Goal: Information Seeking & Learning: Learn about a topic

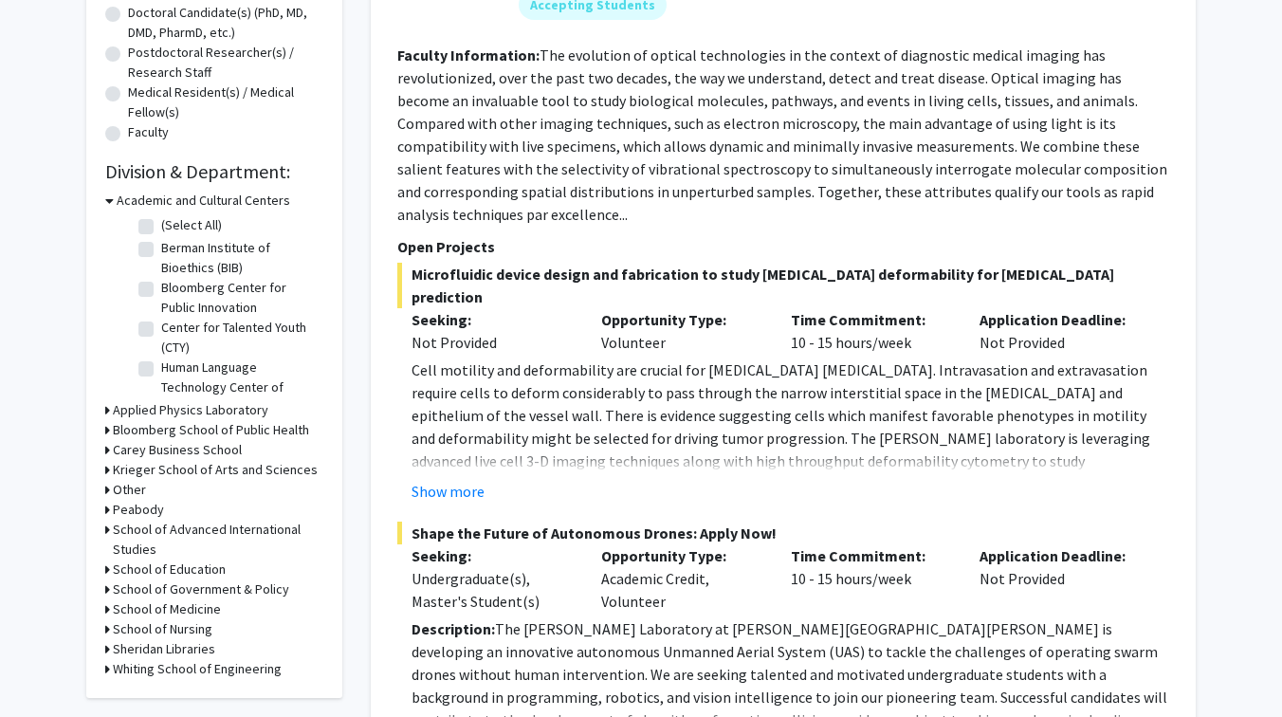
scroll to position [428, 0]
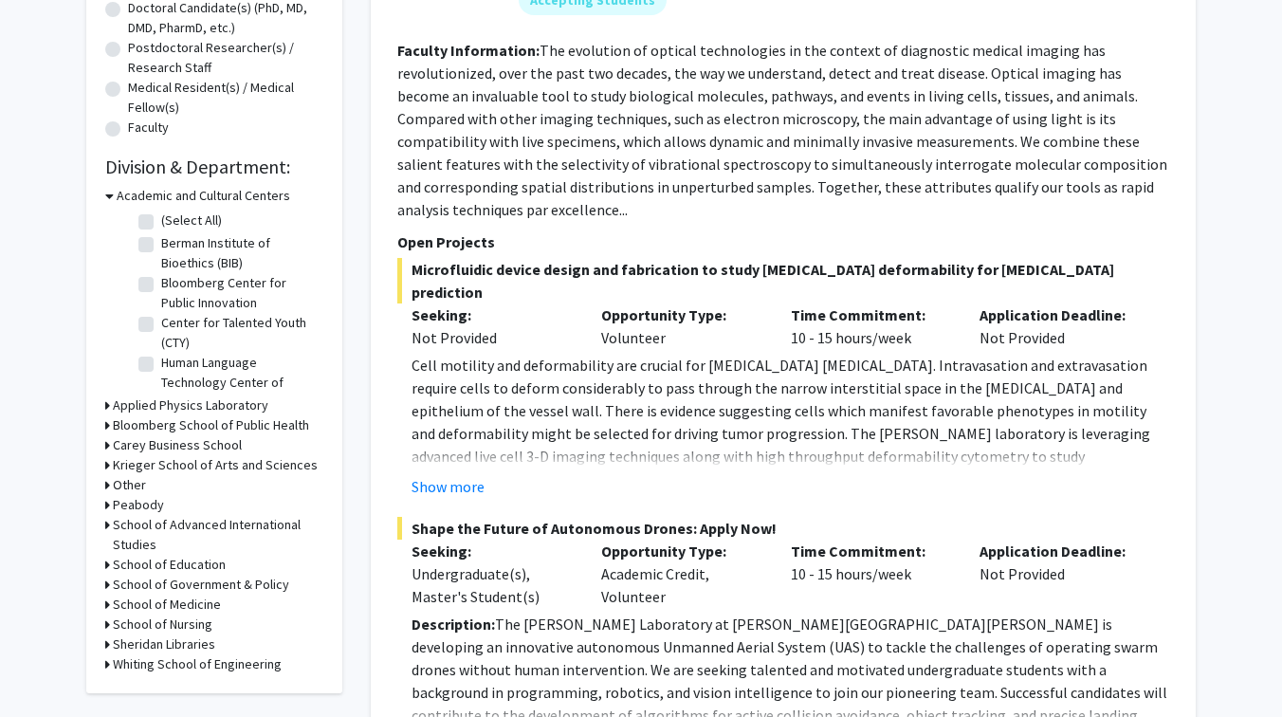
click at [161, 289] on label "Bloomberg Center for Public Innovation" at bounding box center [239, 293] width 157 height 40
click at [161, 285] on input "Bloomberg Center for Public Innovation" at bounding box center [167, 279] width 12 height 12
checkbox input "true"
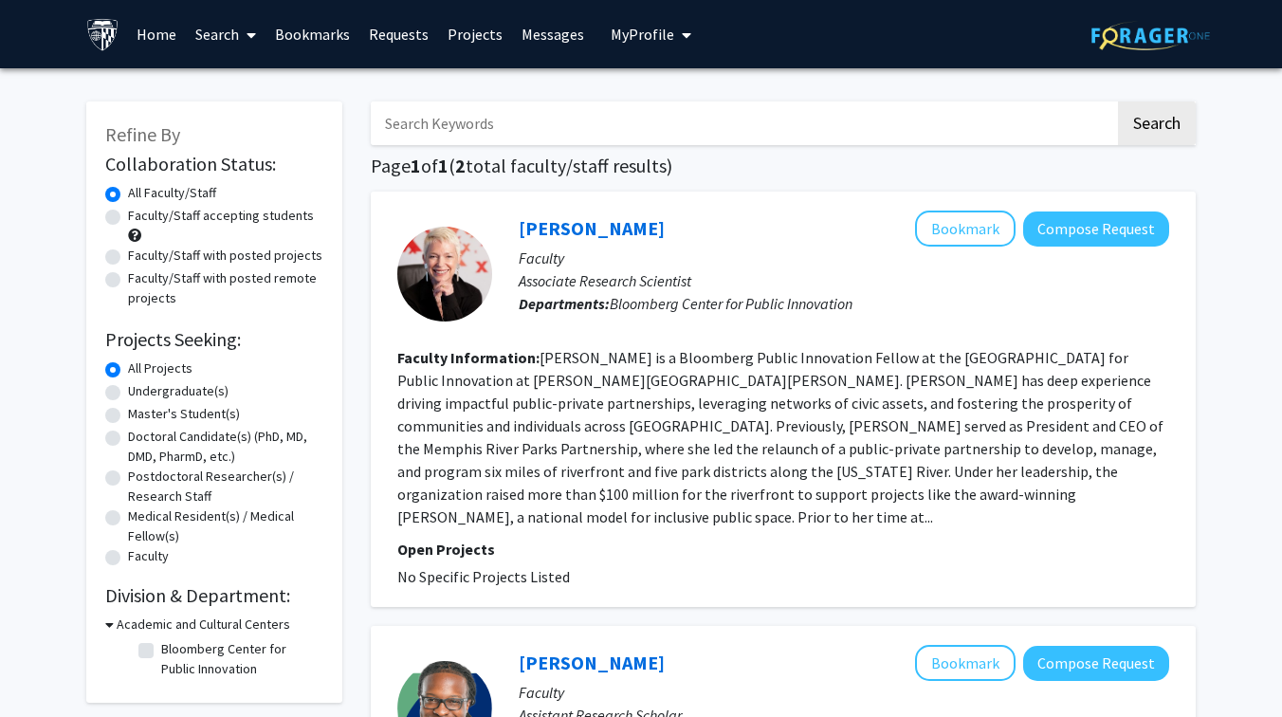
checkbox input "false"
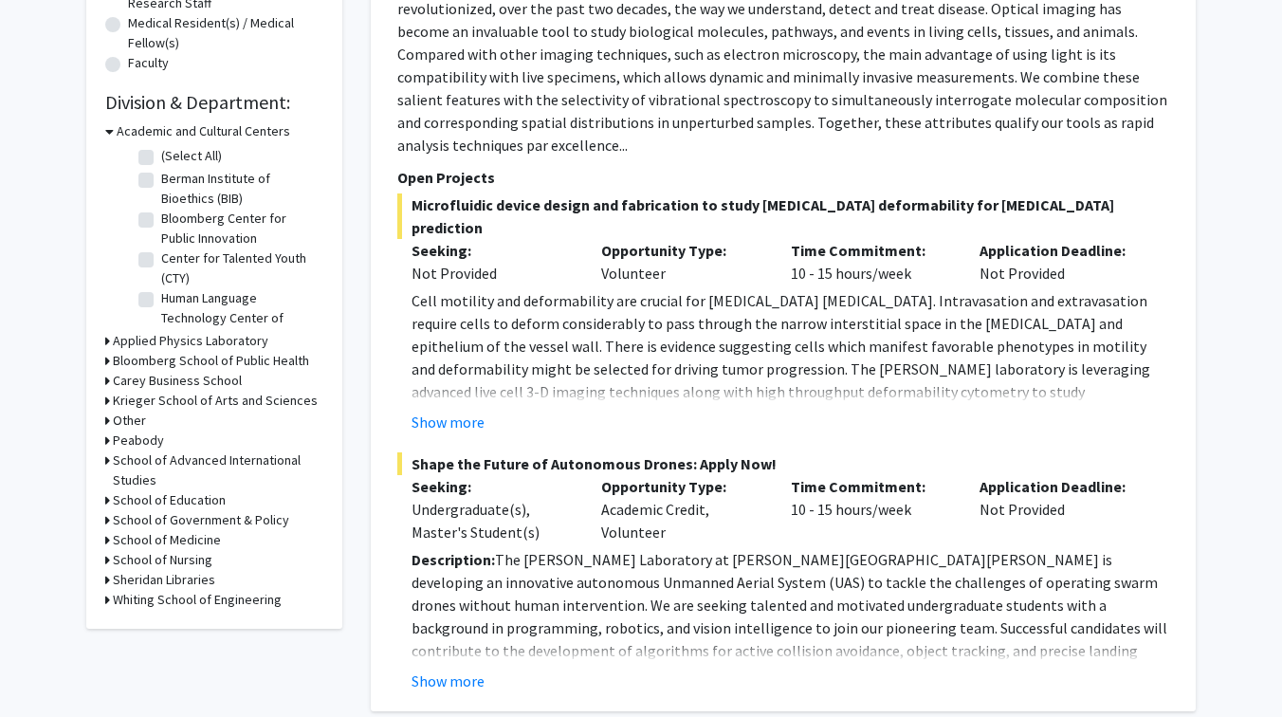
scroll to position [503, 0]
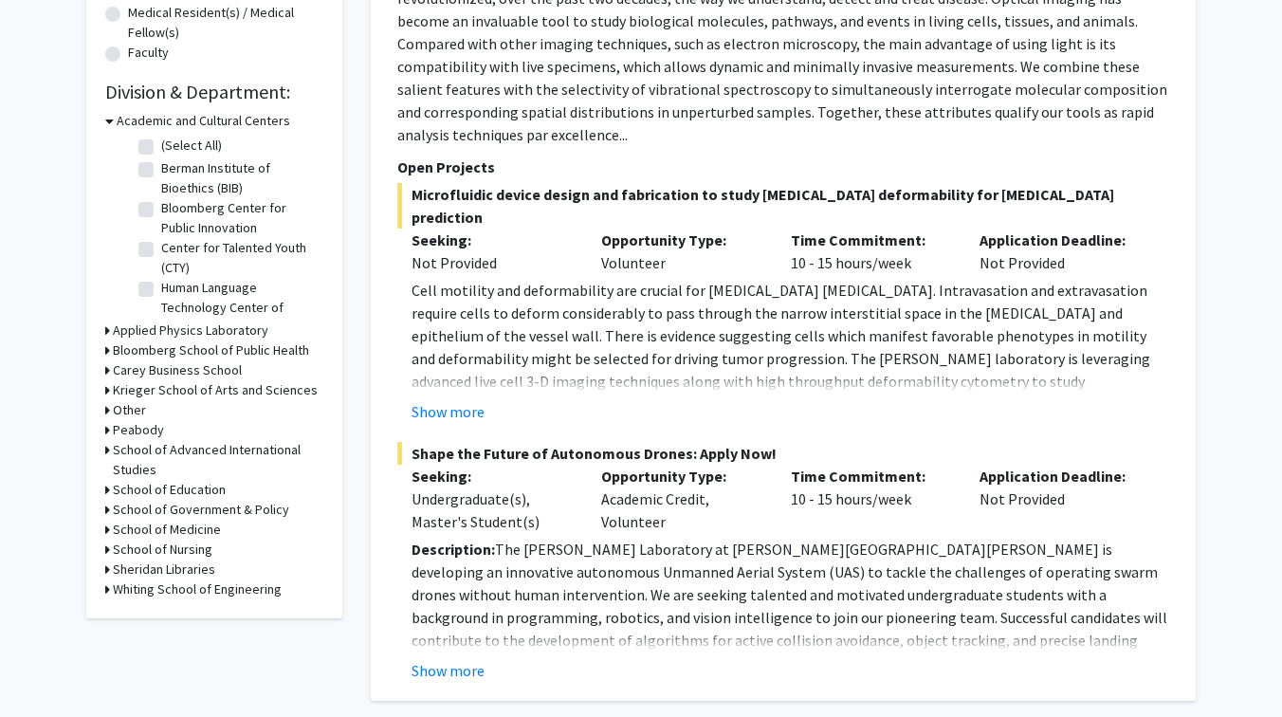
click at [158, 350] on h3 "Bloomberg School of Public Health" at bounding box center [211, 350] width 196 height 20
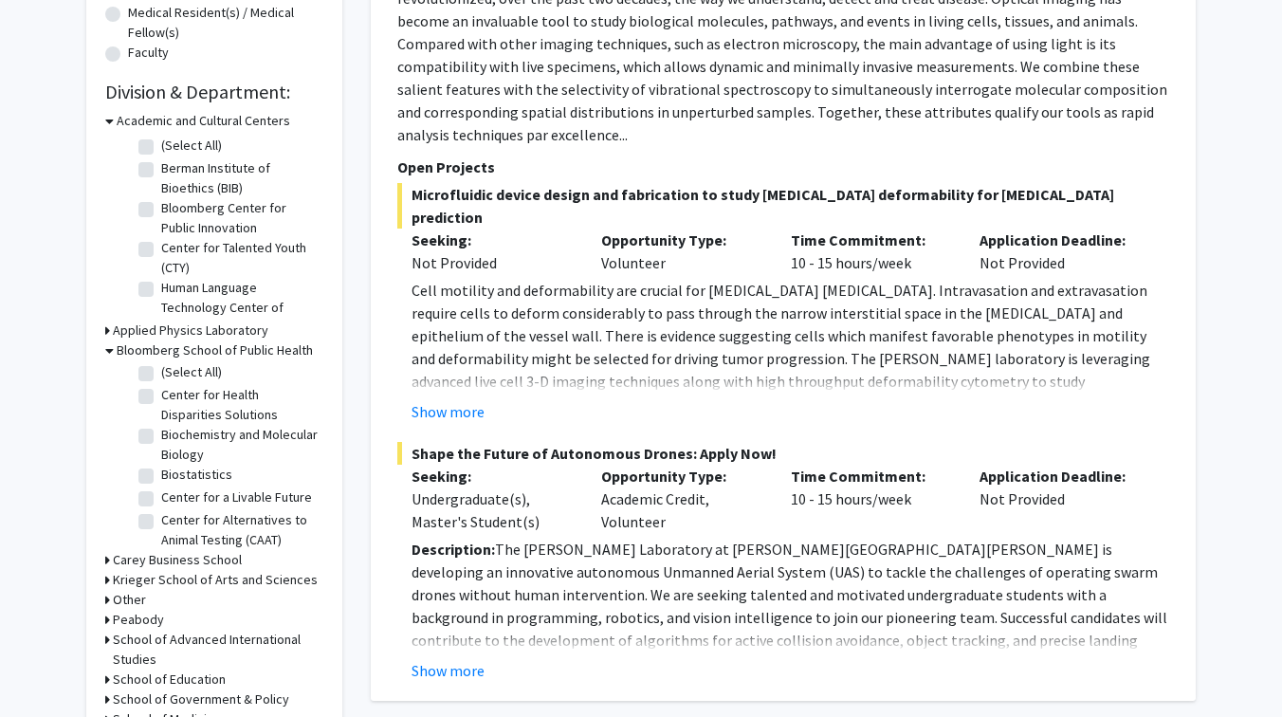
scroll to position [0, 0]
click at [161, 401] on label "Center for Health Disparities Solutions" at bounding box center [239, 408] width 157 height 40
click at [161, 400] on input "Center for Health Disparities Solutions" at bounding box center [167, 394] width 12 height 12
checkbox input "true"
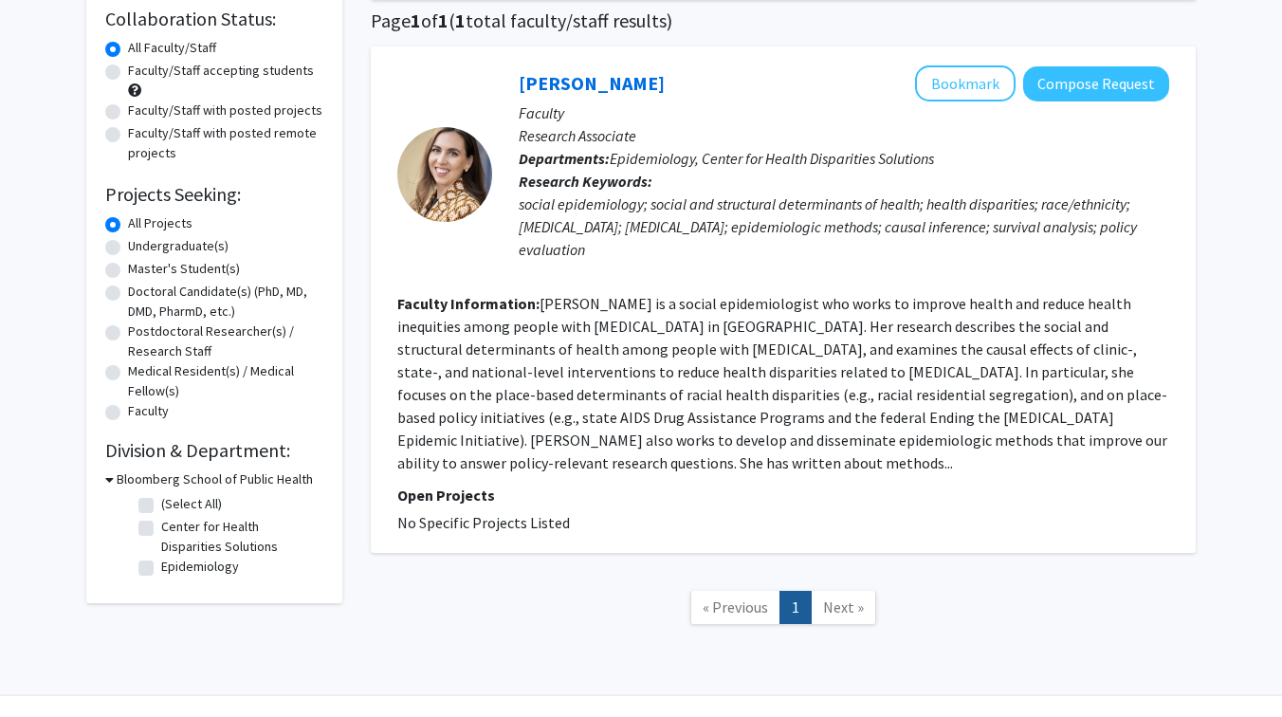
checkbox input "false"
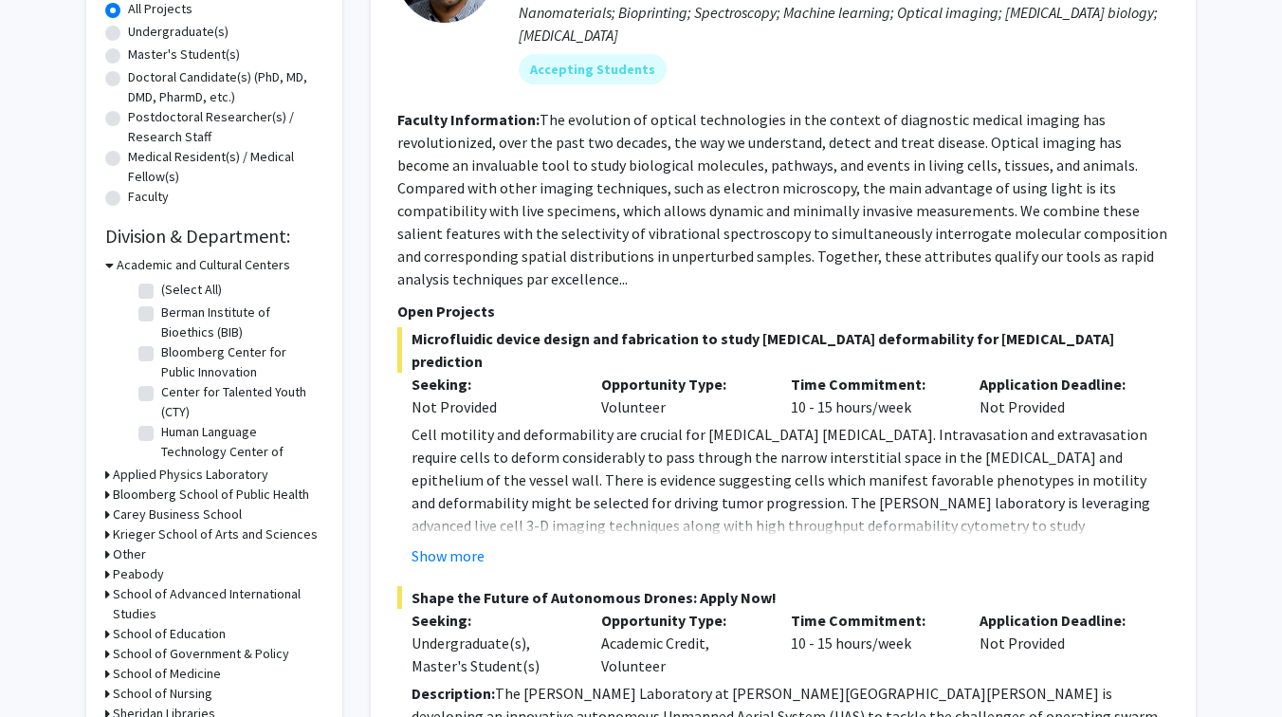
click at [118, 493] on h3 "Bloomberg School of Public Health" at bounding box center [211, 494] width 196 height 20
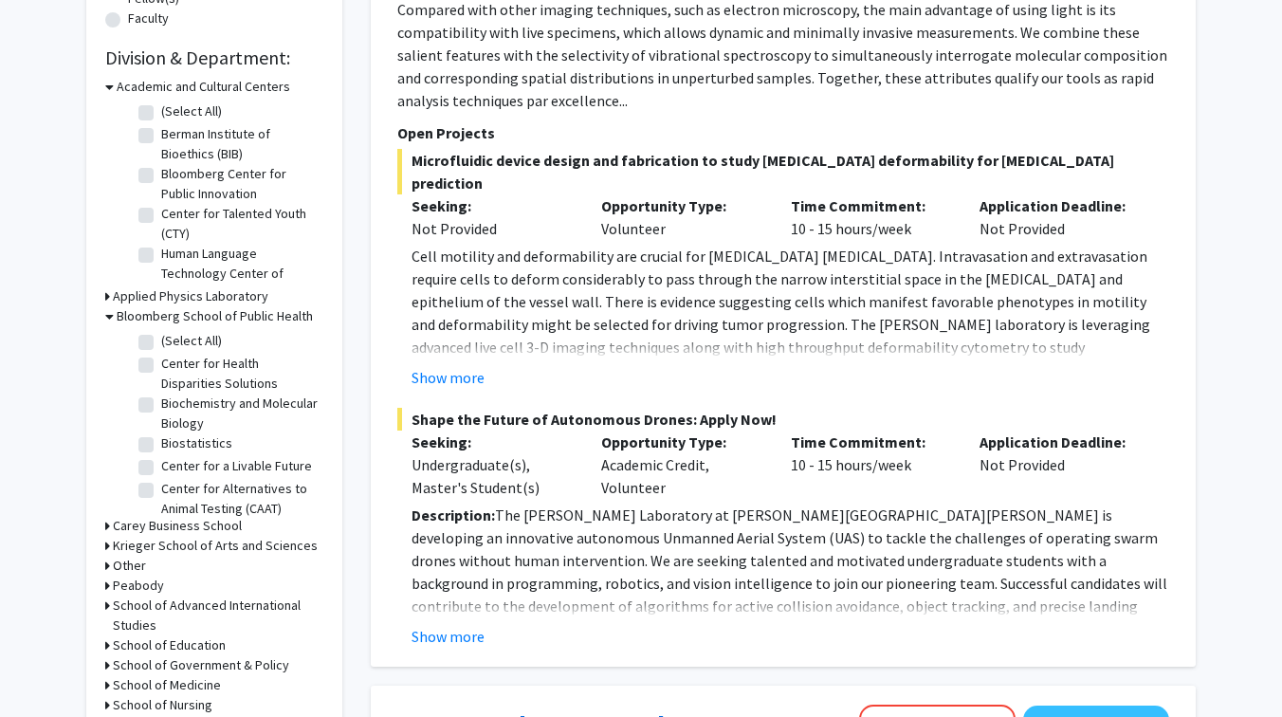
click at [161, 341] on label "(Select All)" at bounding box center [191, 341] width 61 height 20
click at [161, 341] on input "(Select All)" at bounding box center [167, 337] width 12 height 12
checkbox input "true"
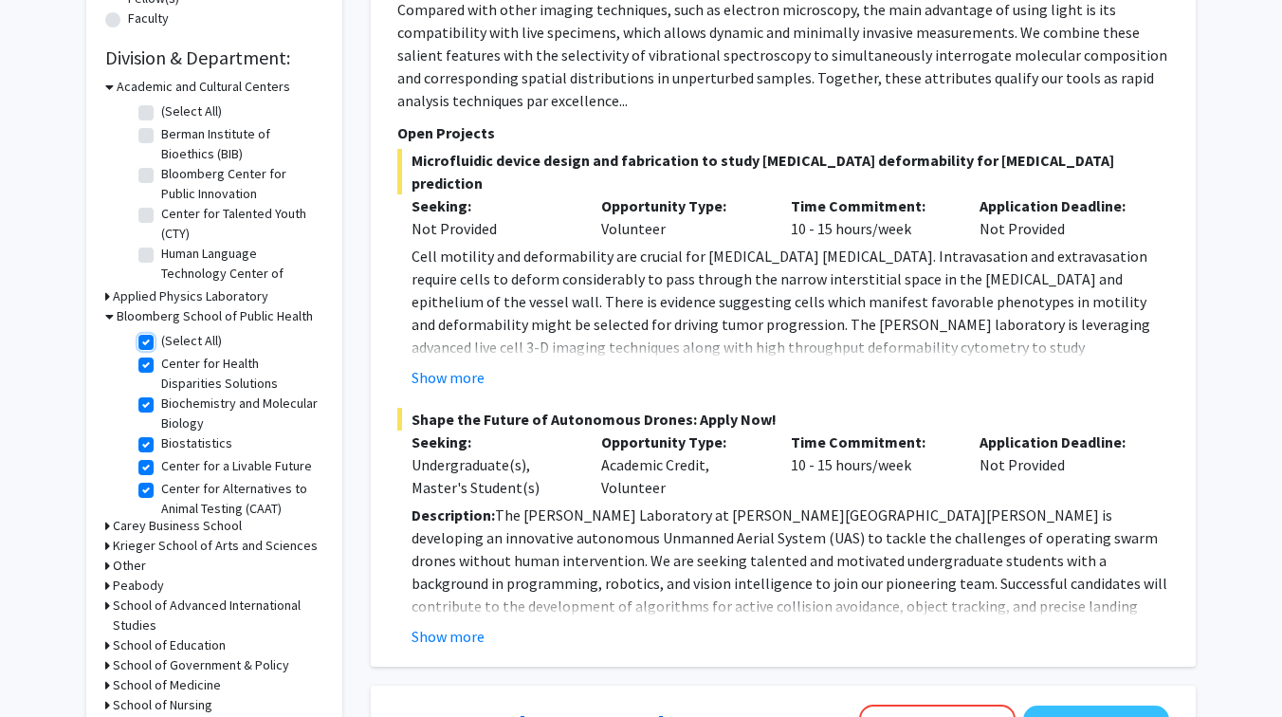
checkbox input "true"
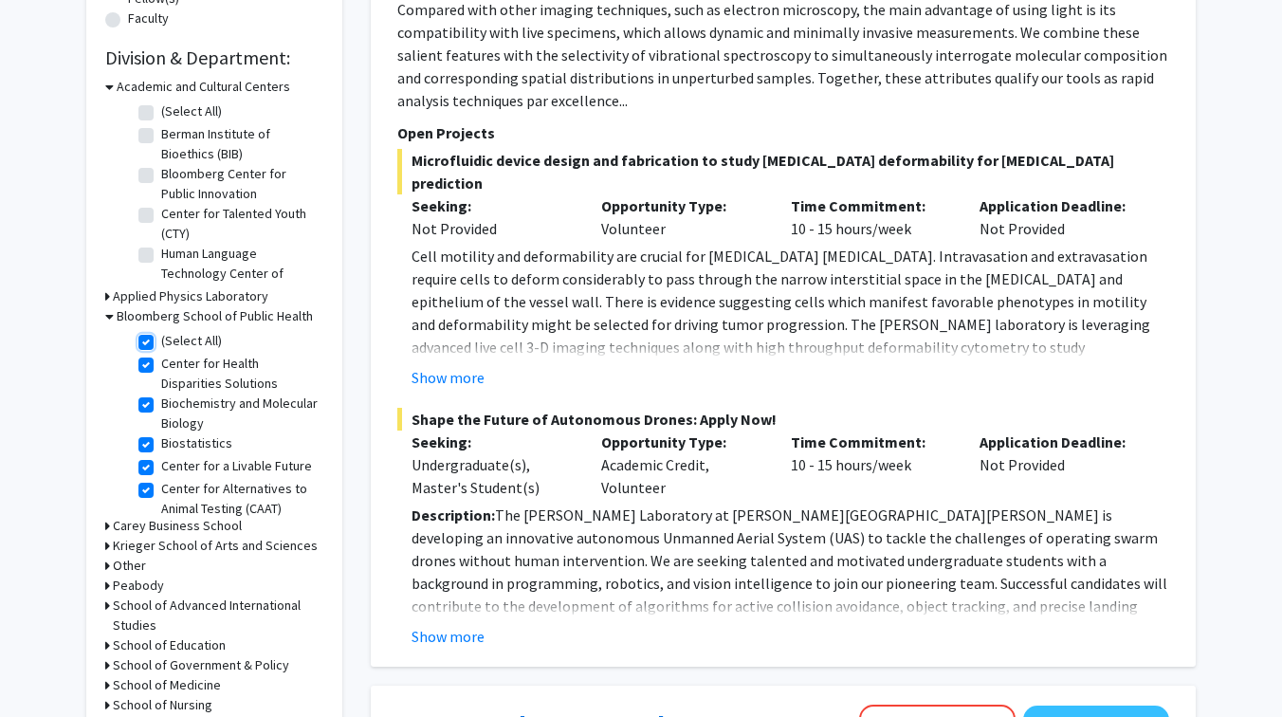
checkbox input "true"
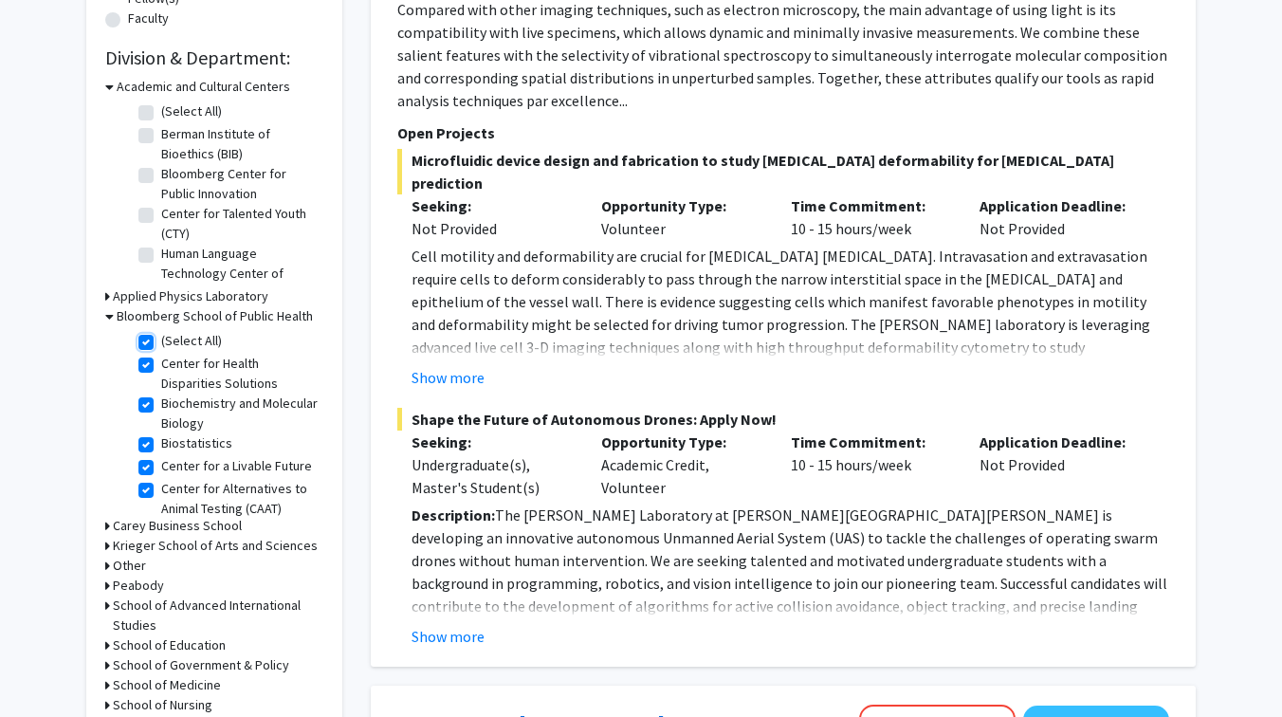
checkbox input "true"
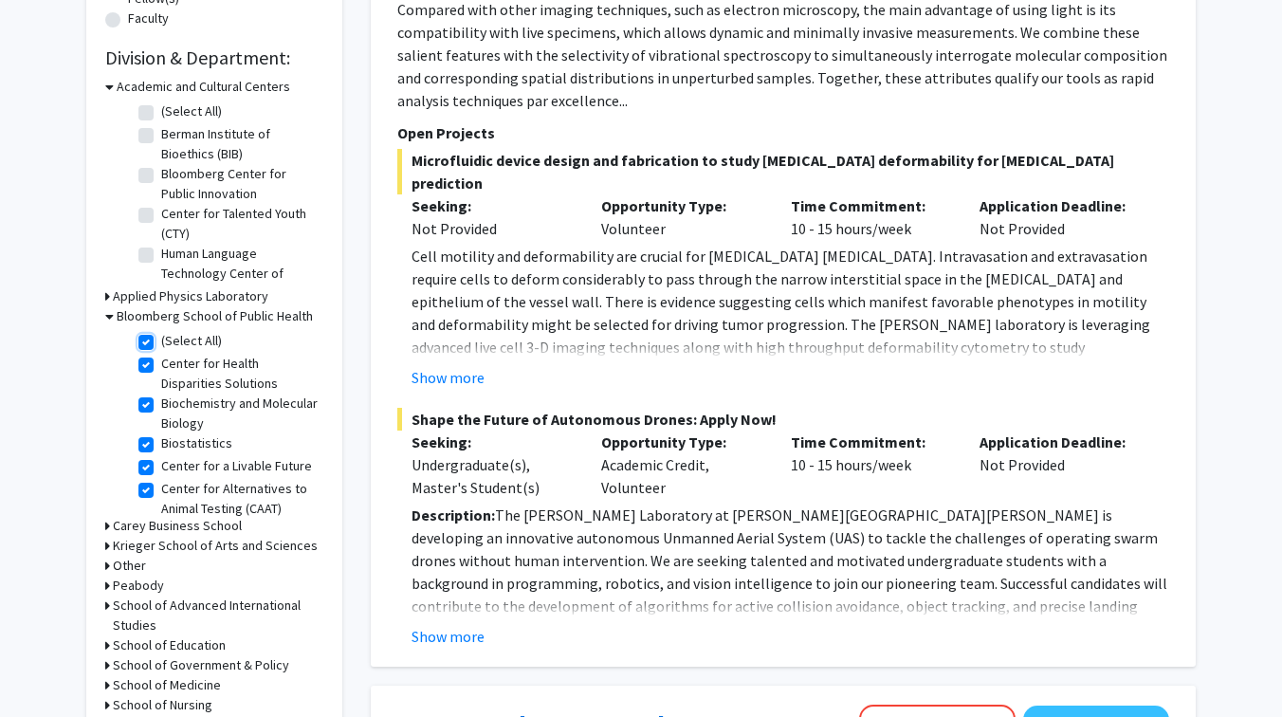
checkbox input "true"
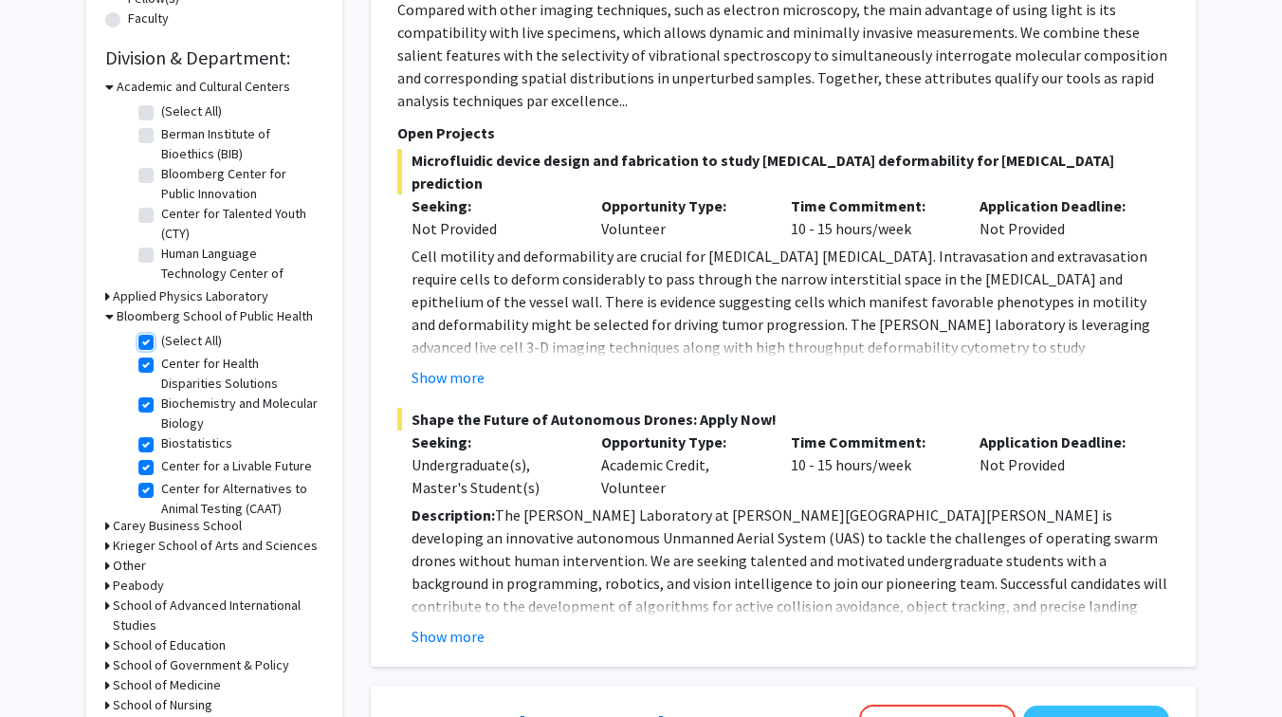
checkbox input "true"
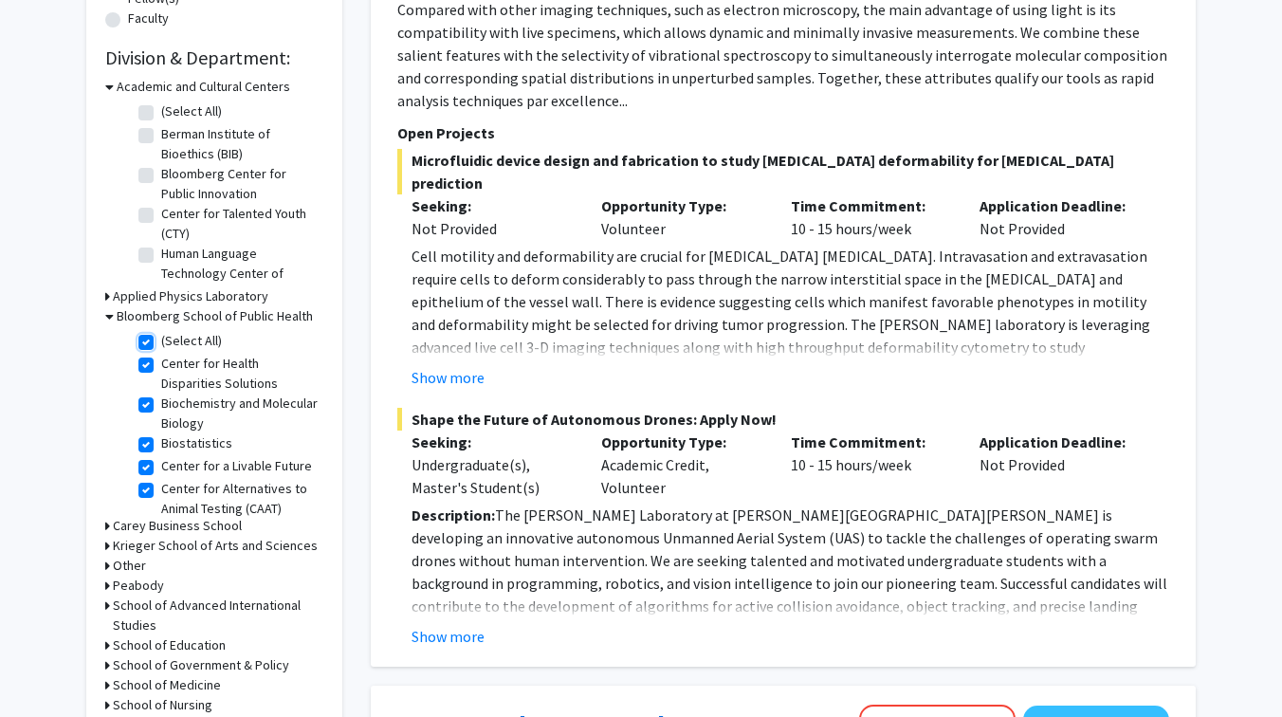
checkbox input "true"
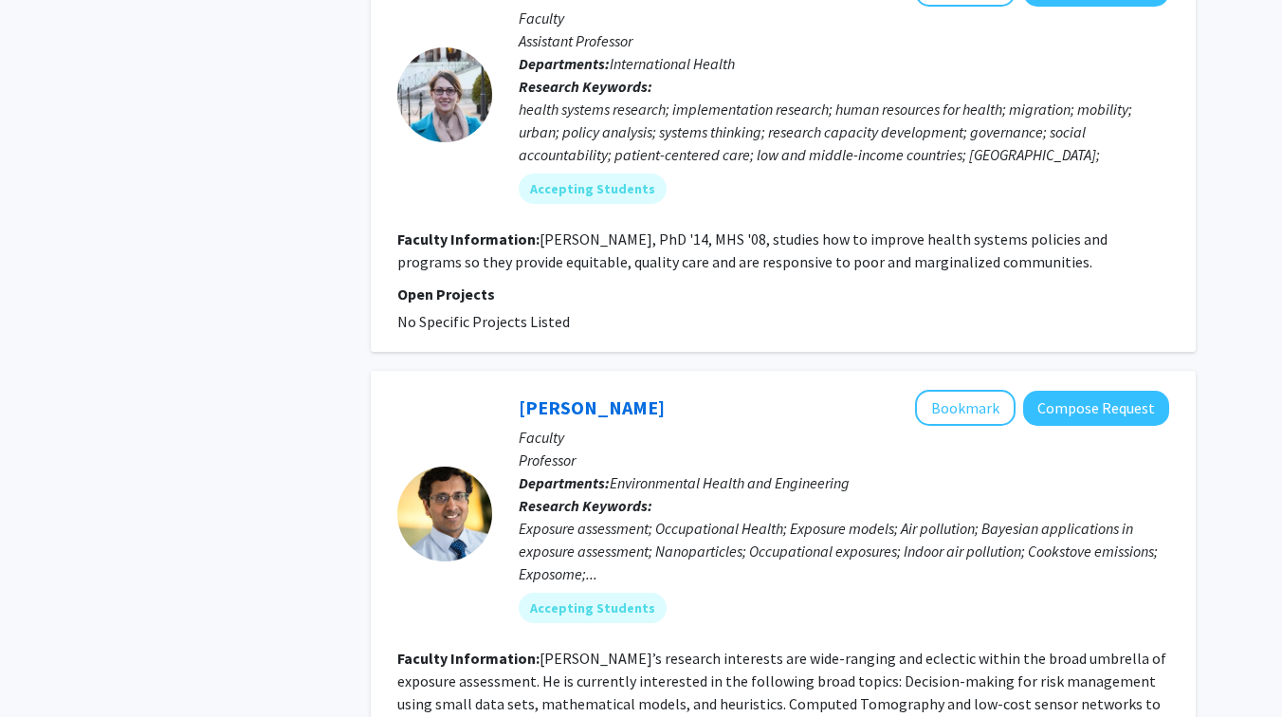
scroll to position [5638, 0]
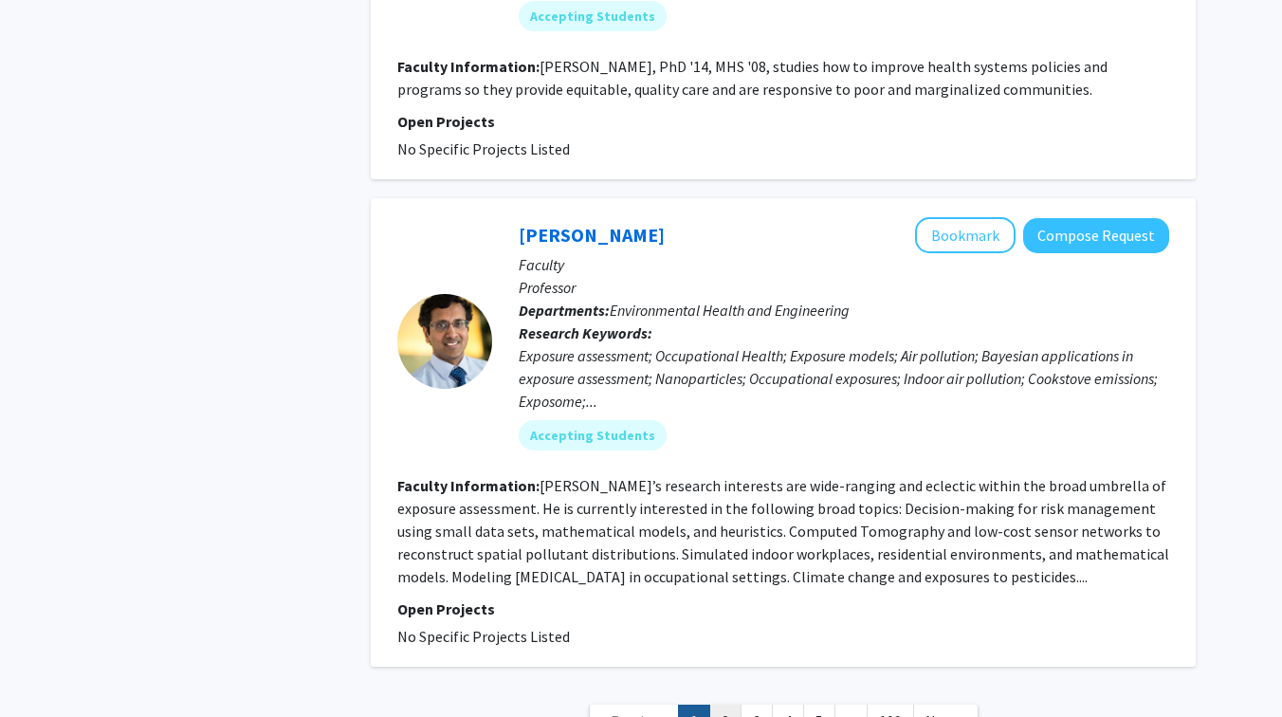
click at [720, 704] on link "2" at bounding box center [725, 720] width 32 height 33
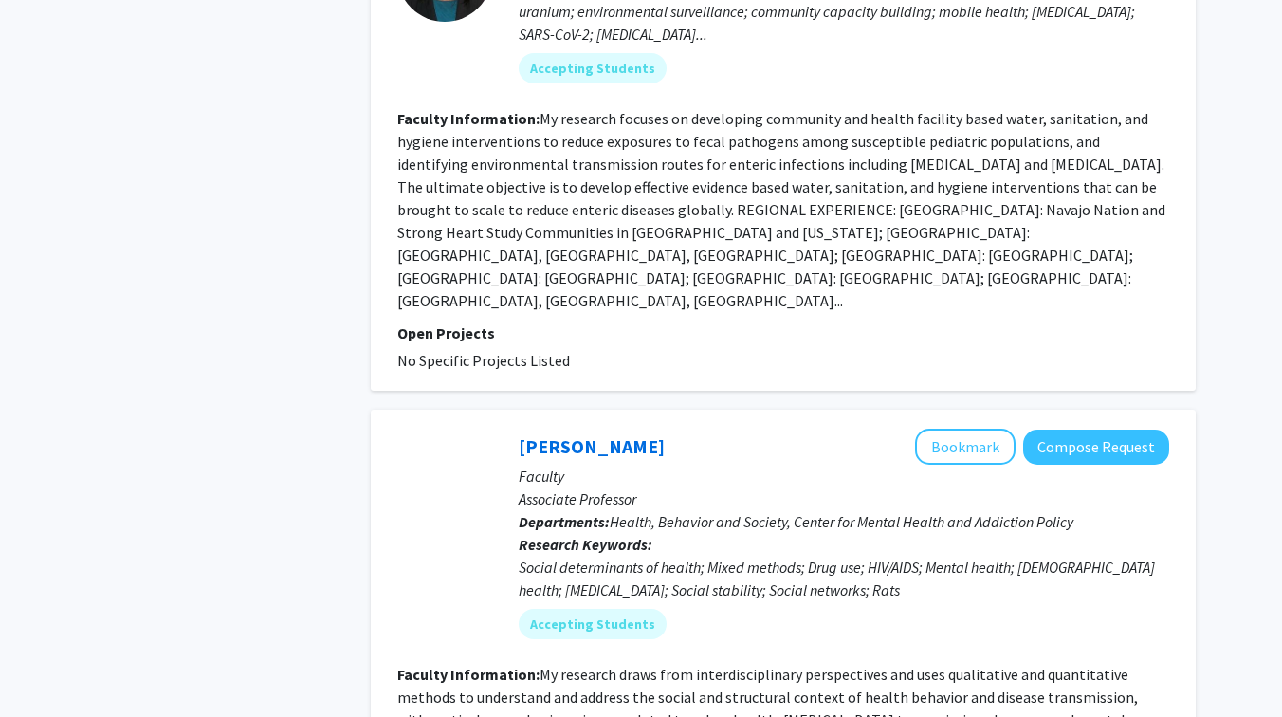
scroll to position [4568, 0]
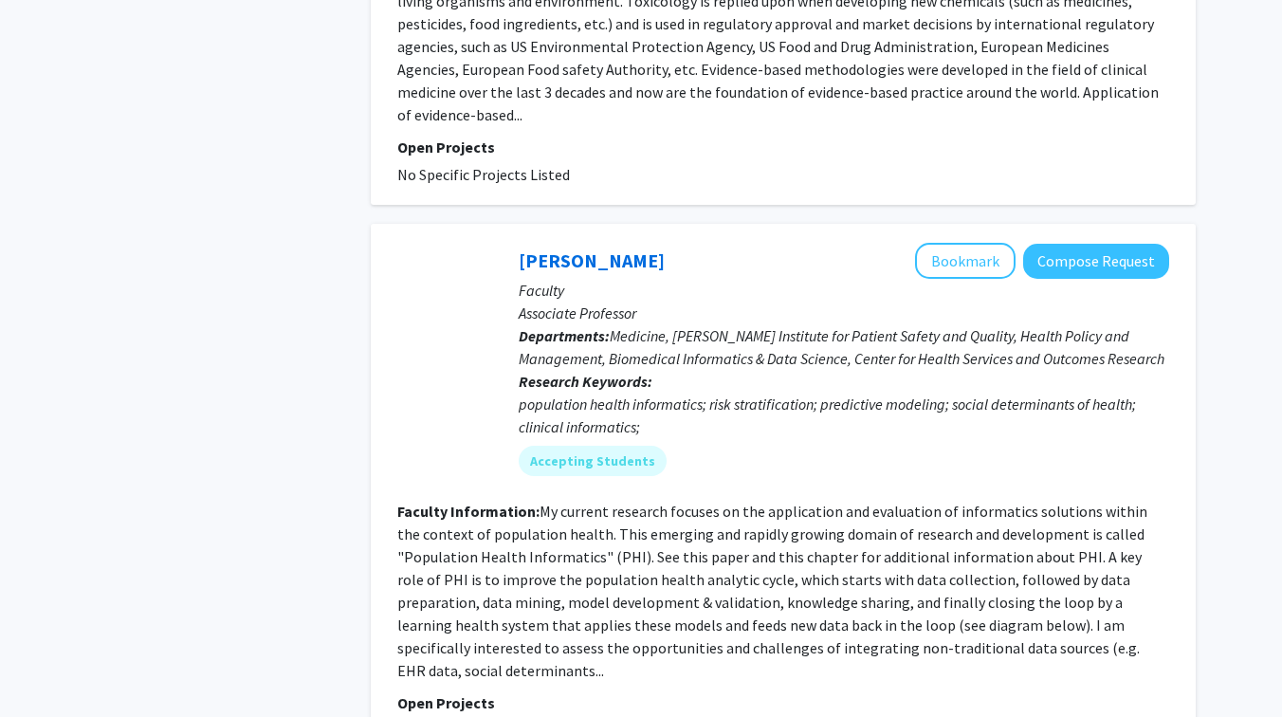
scroll to position [4772, 0]
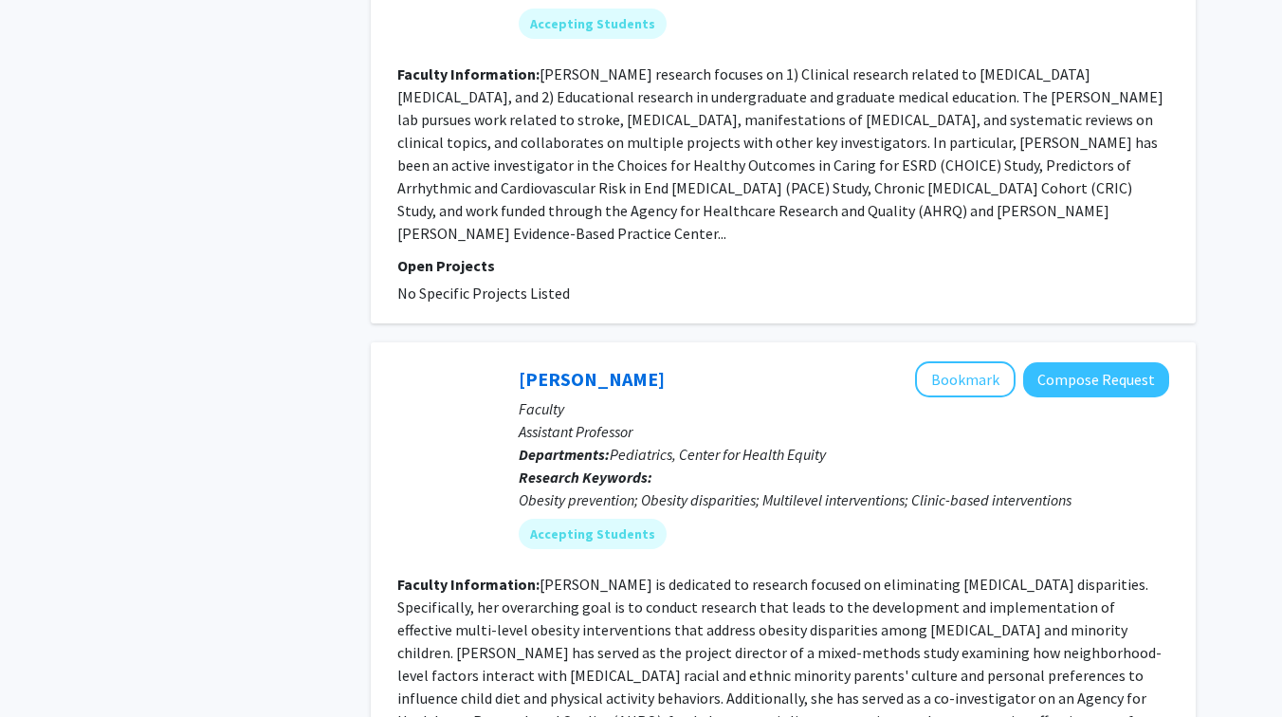
scroll to position [4583, 0]
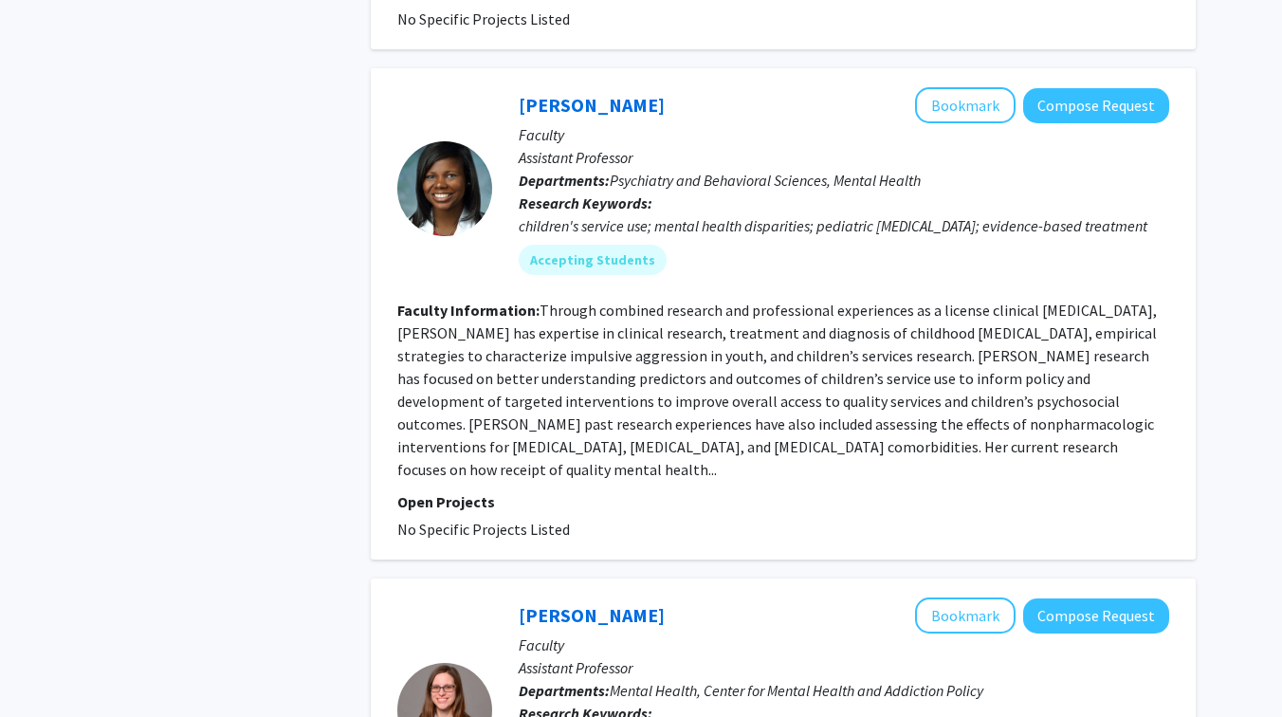
scroll to position [4333, 0]
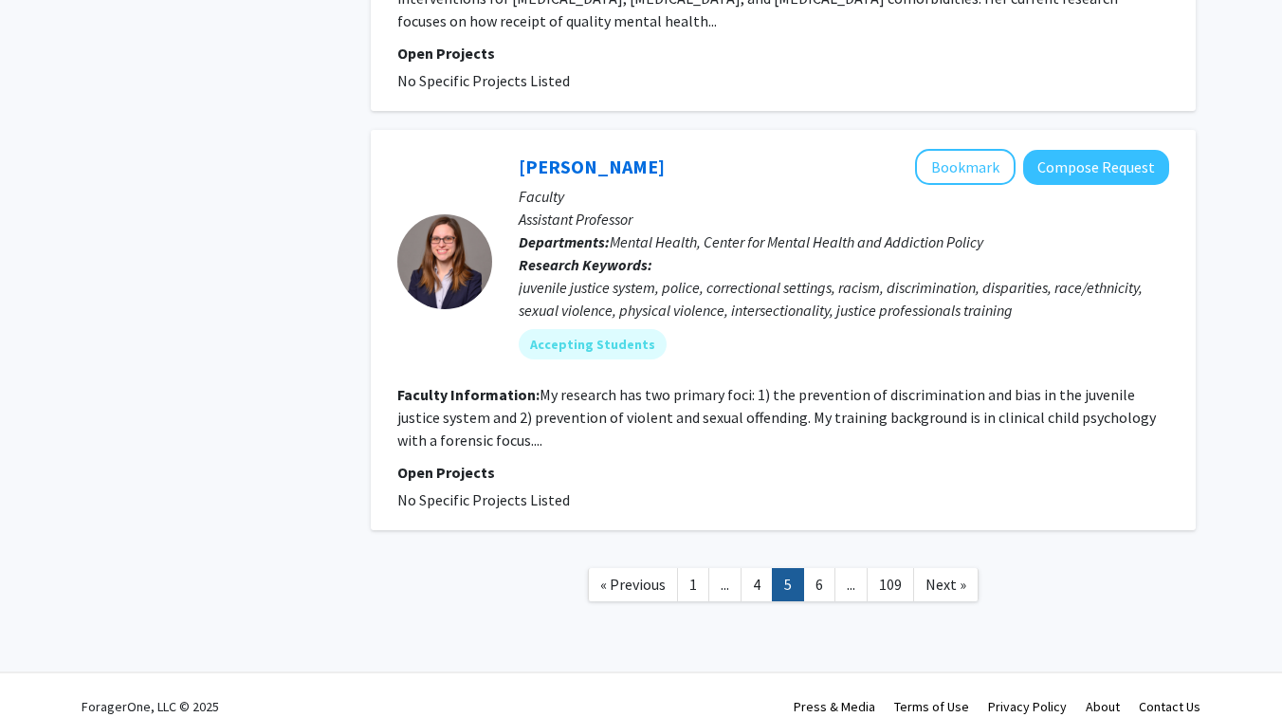
click at [685, 568] on link "1" at bounding box center [693, 584] width 32 height 33
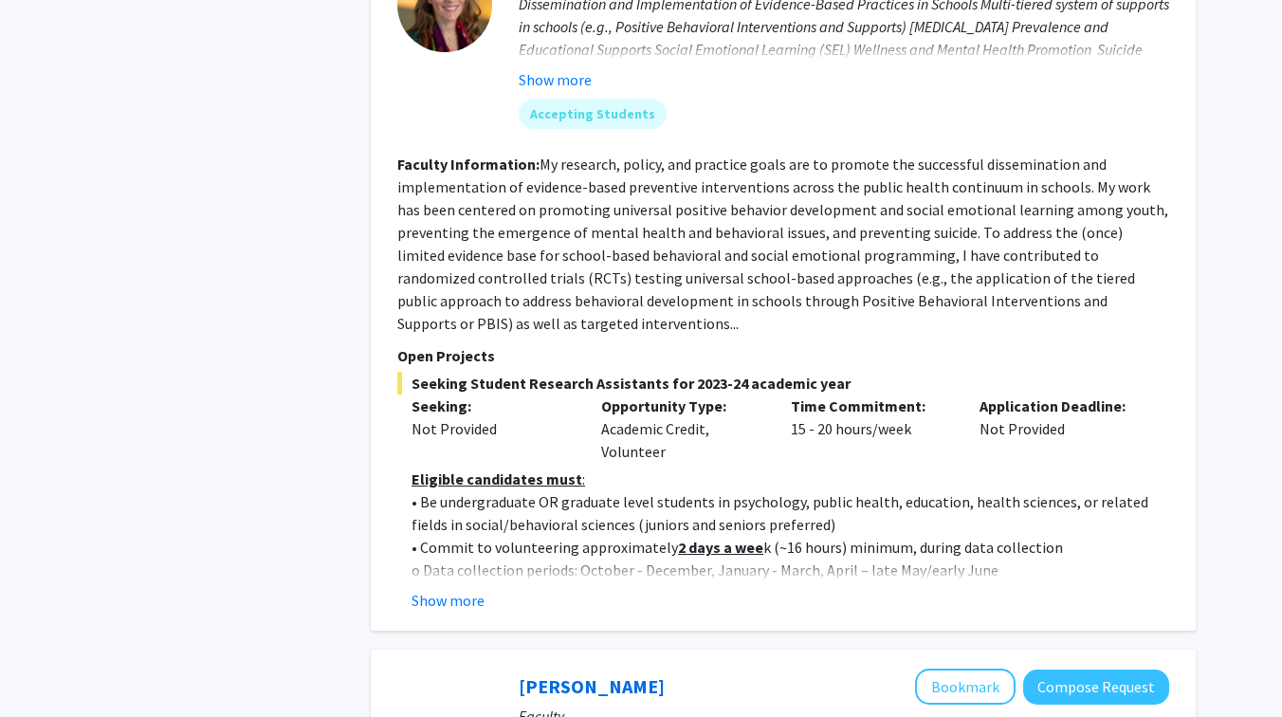
scroll to position [1073, 0]
click at [435, 588] on button "Show more" at bounding box center [447, 599] width 73 height 23
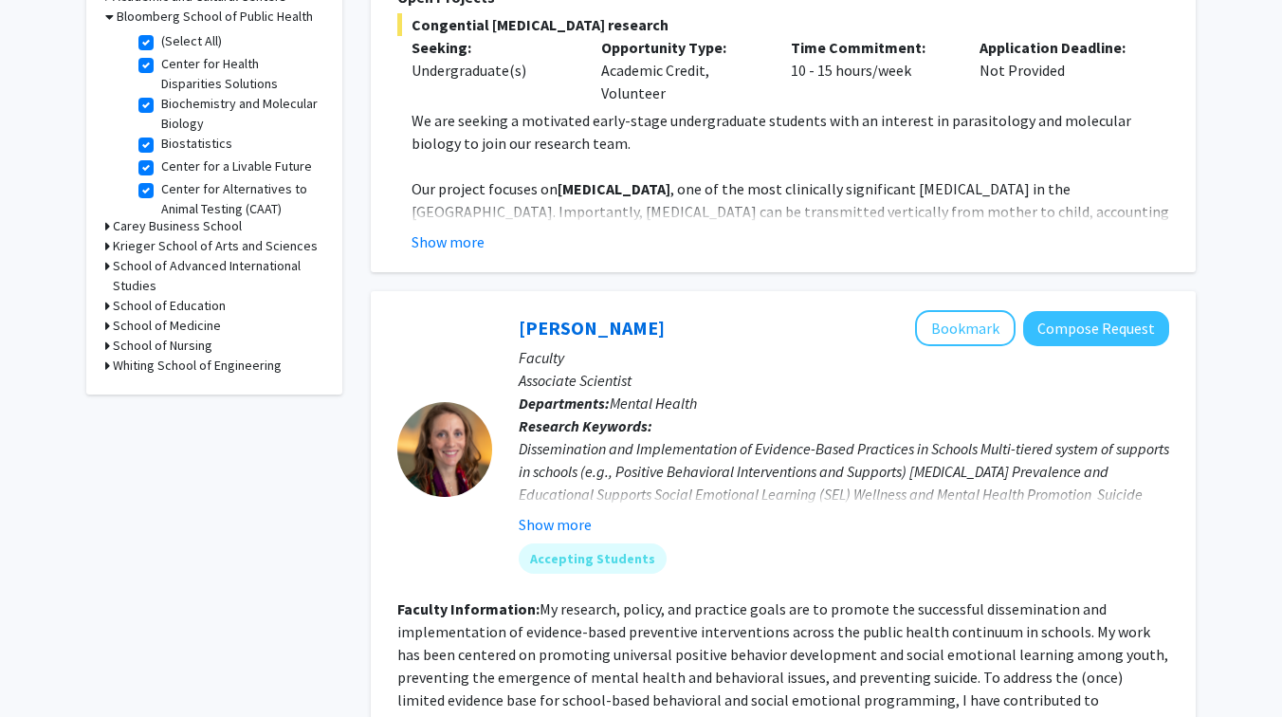
scroll to position [506, 0]
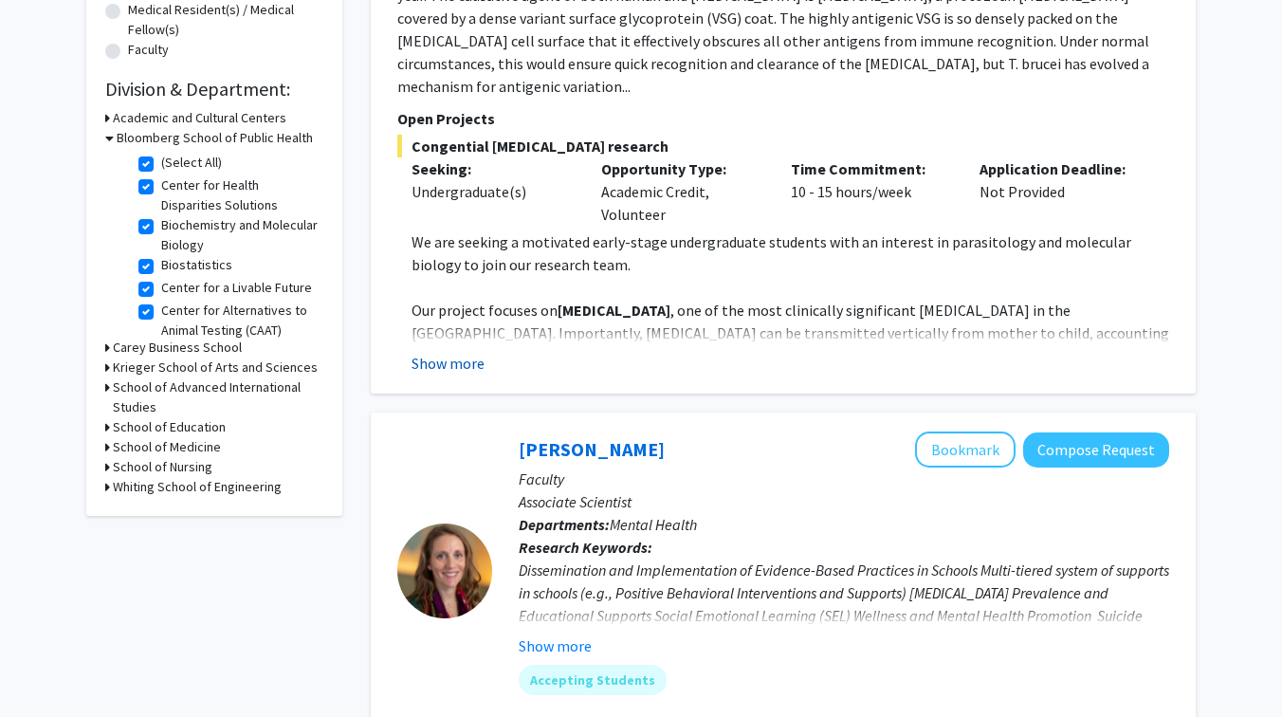
click at [454, 352] on button "Show more" at bounding box center [447, 363] width 73 height 23
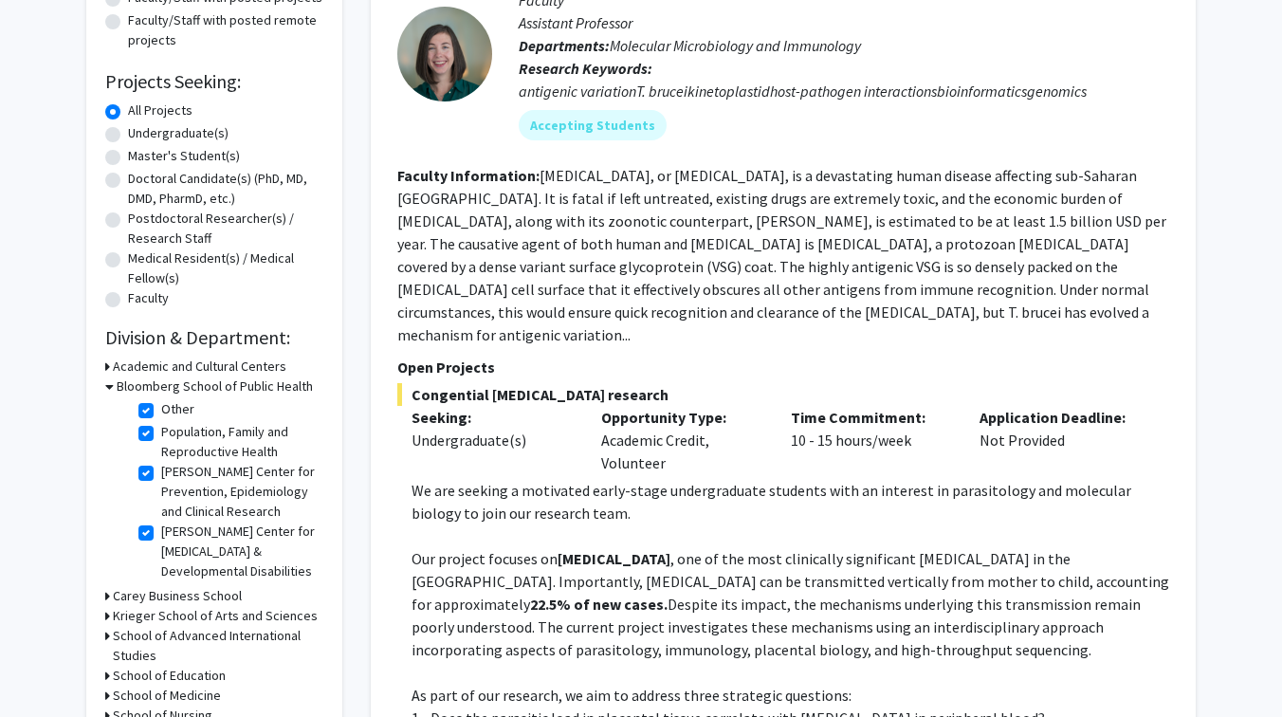
scroll to position [507, 0]
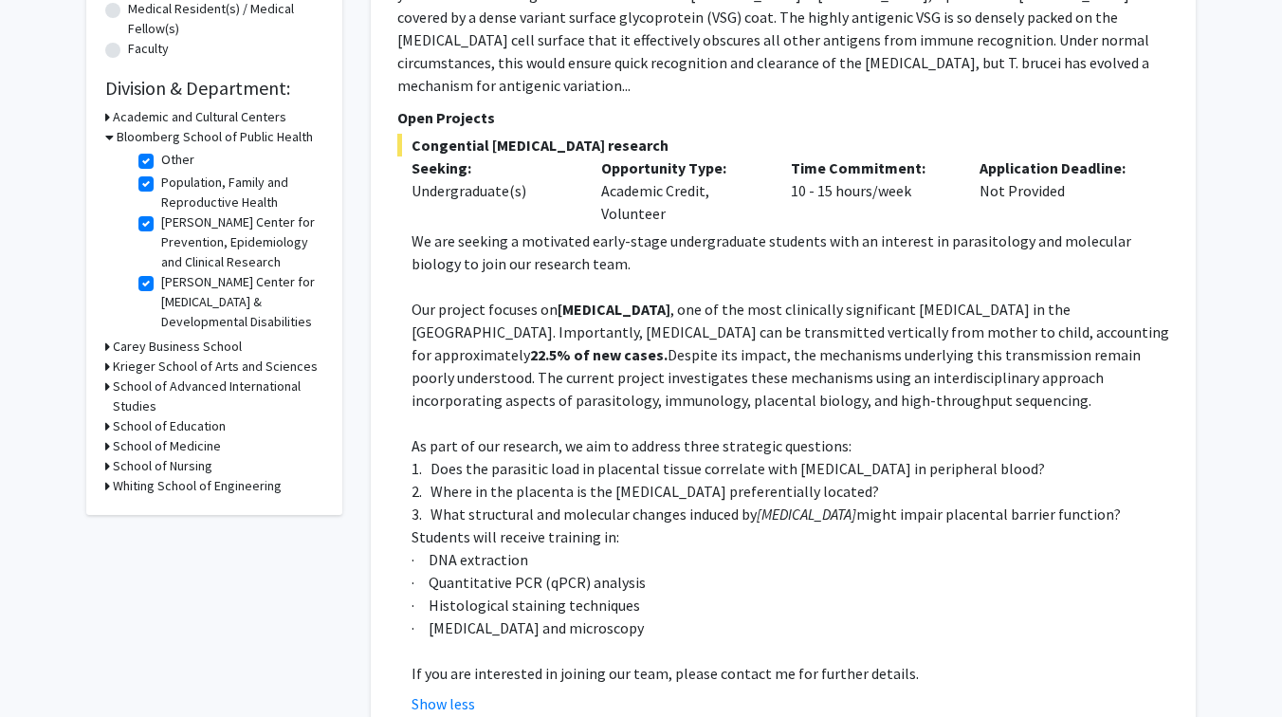
click at [111, 135] on icon at bounding box center [109, 137] width 9 height 20
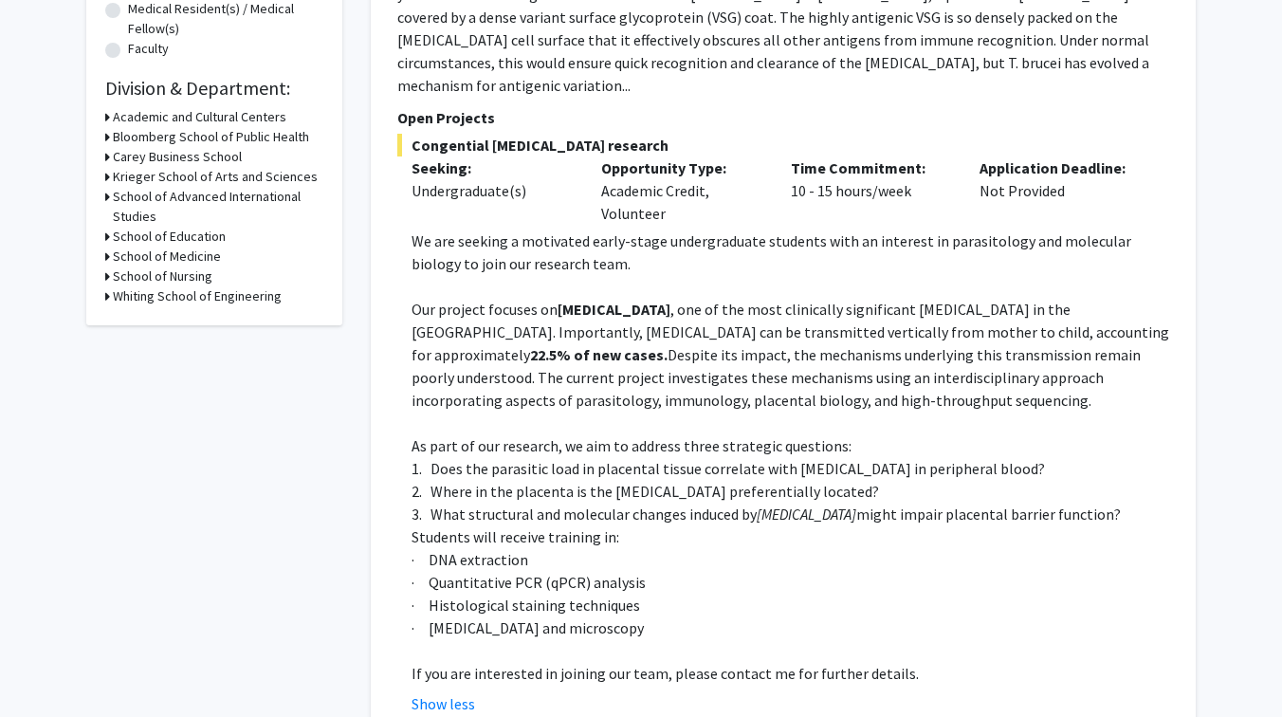
click at [106, 138] on icon at bounding box center [107, 137] width 5 height 20
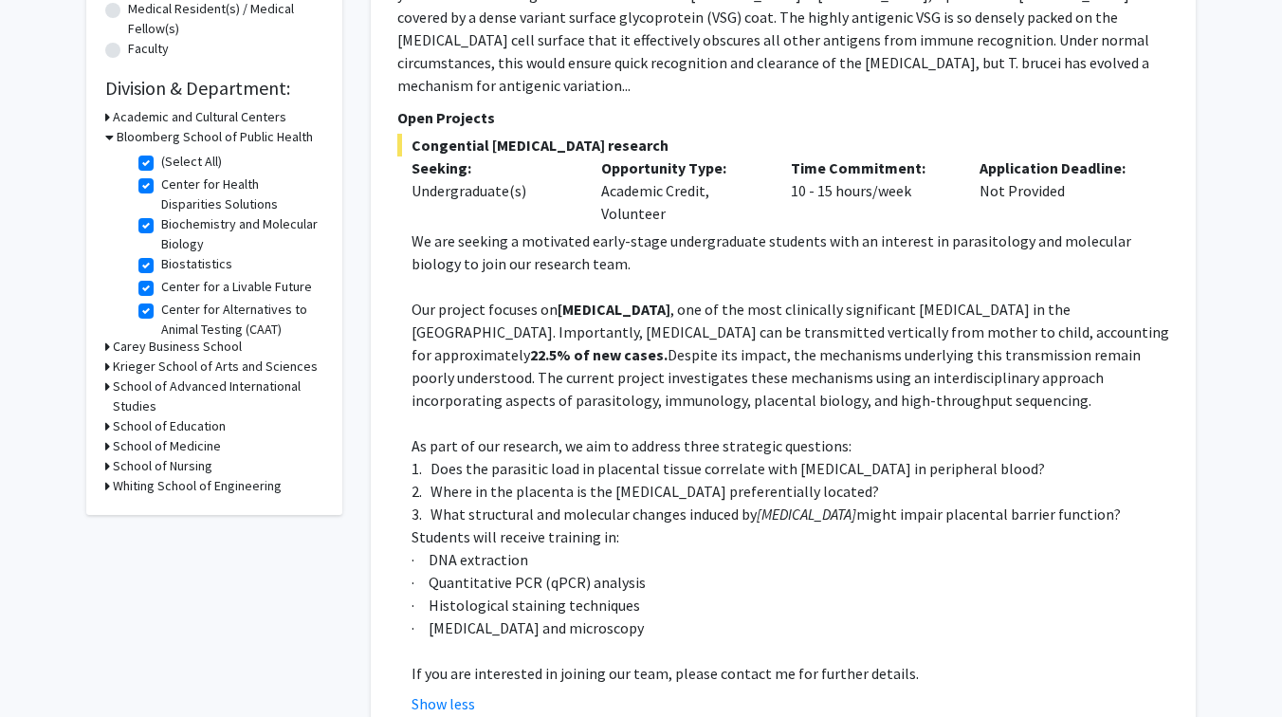
click at [161, 163] on label "(Select All)" at bounding box center [191, 162] width 61 height 20
click at [161, 163] on input "(Select All)" at bounding box center [167, 158] width 12 height 12
checkbox input "false"
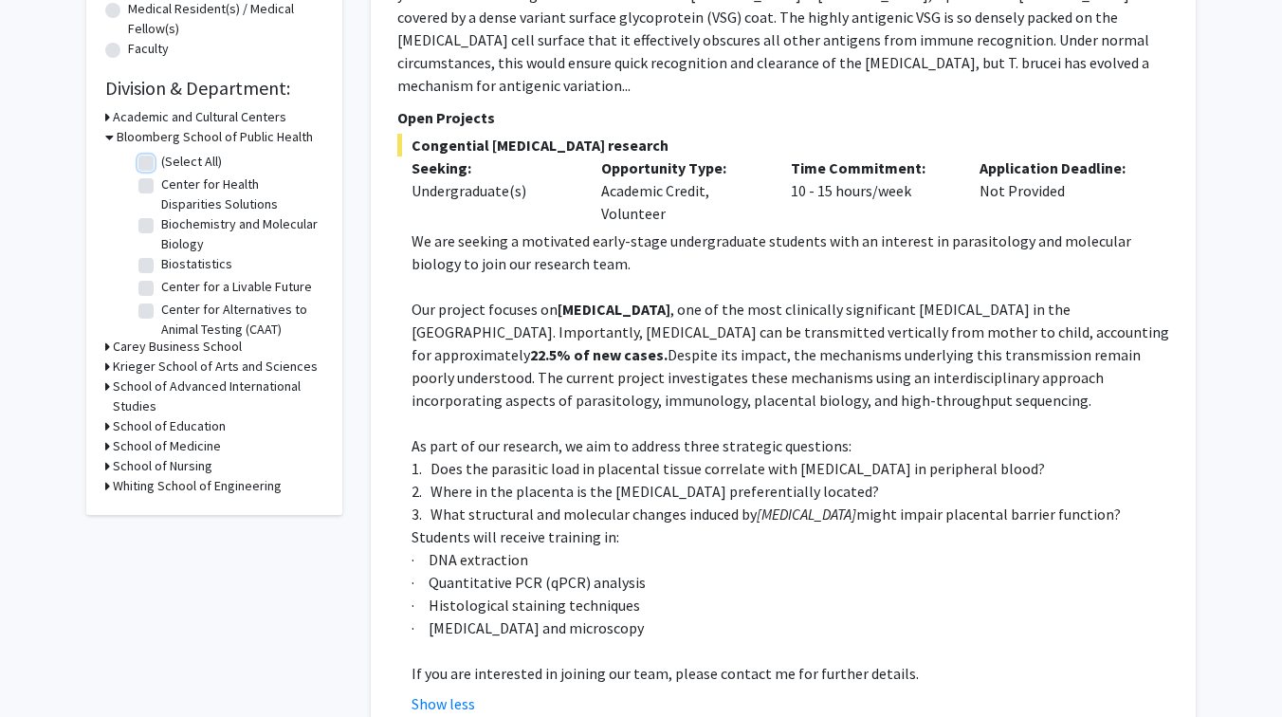
checkbox input "false"
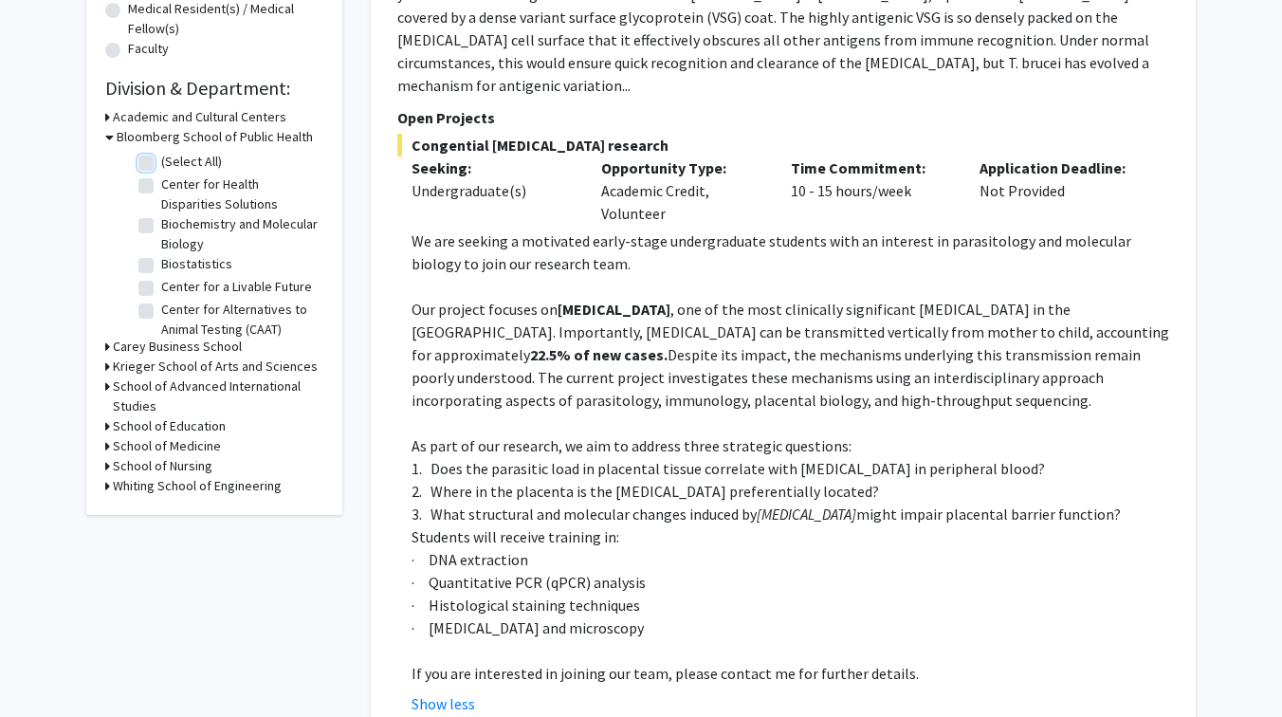
checkbox input "false"
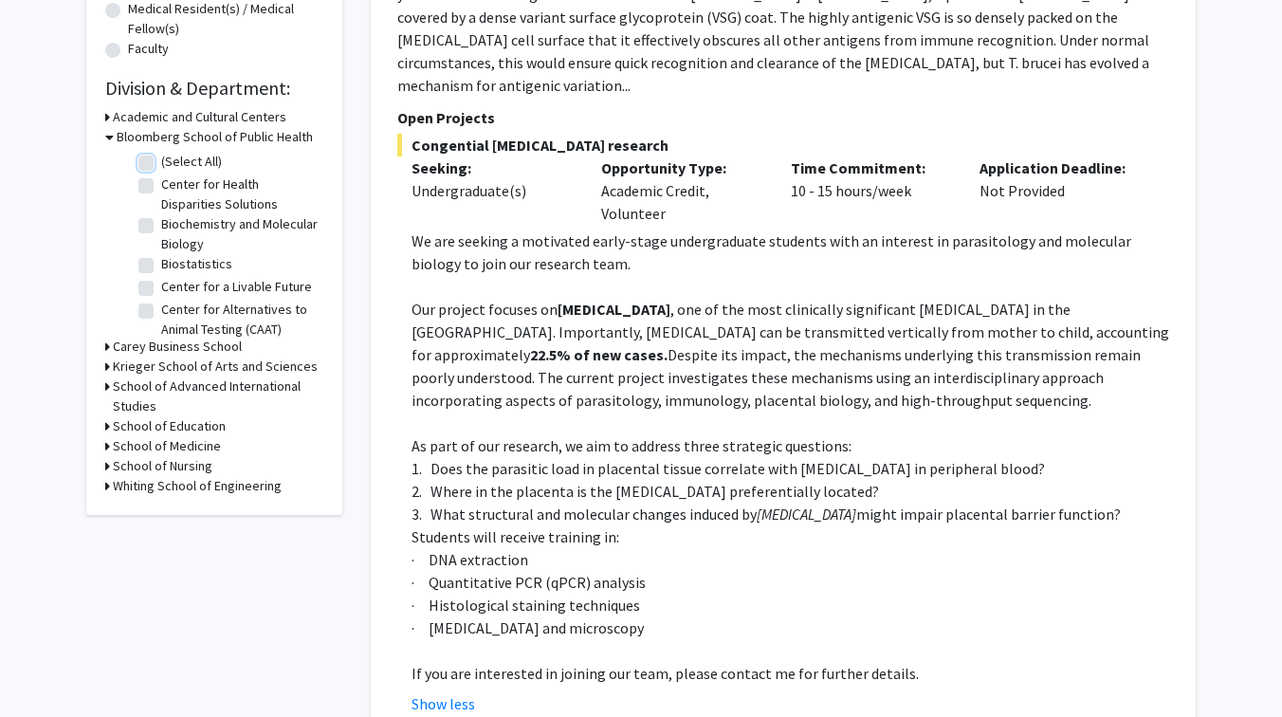
checkbox input "false"
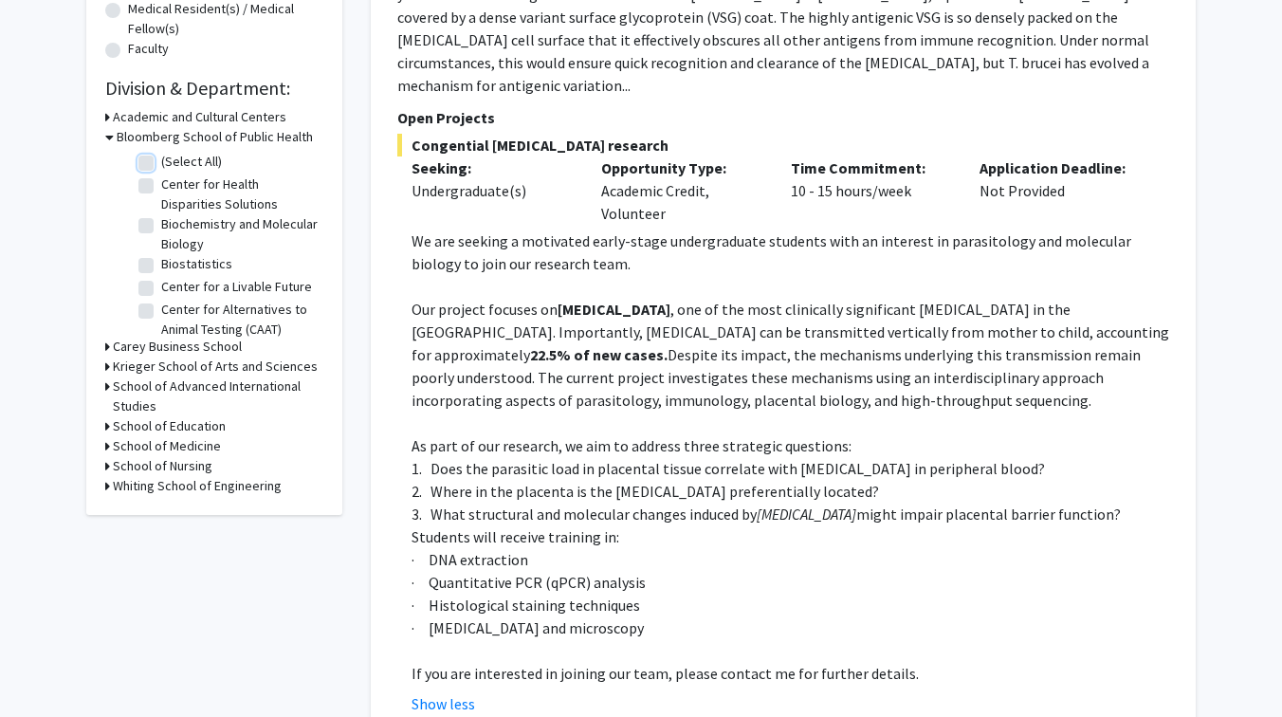
checkbox input "false"
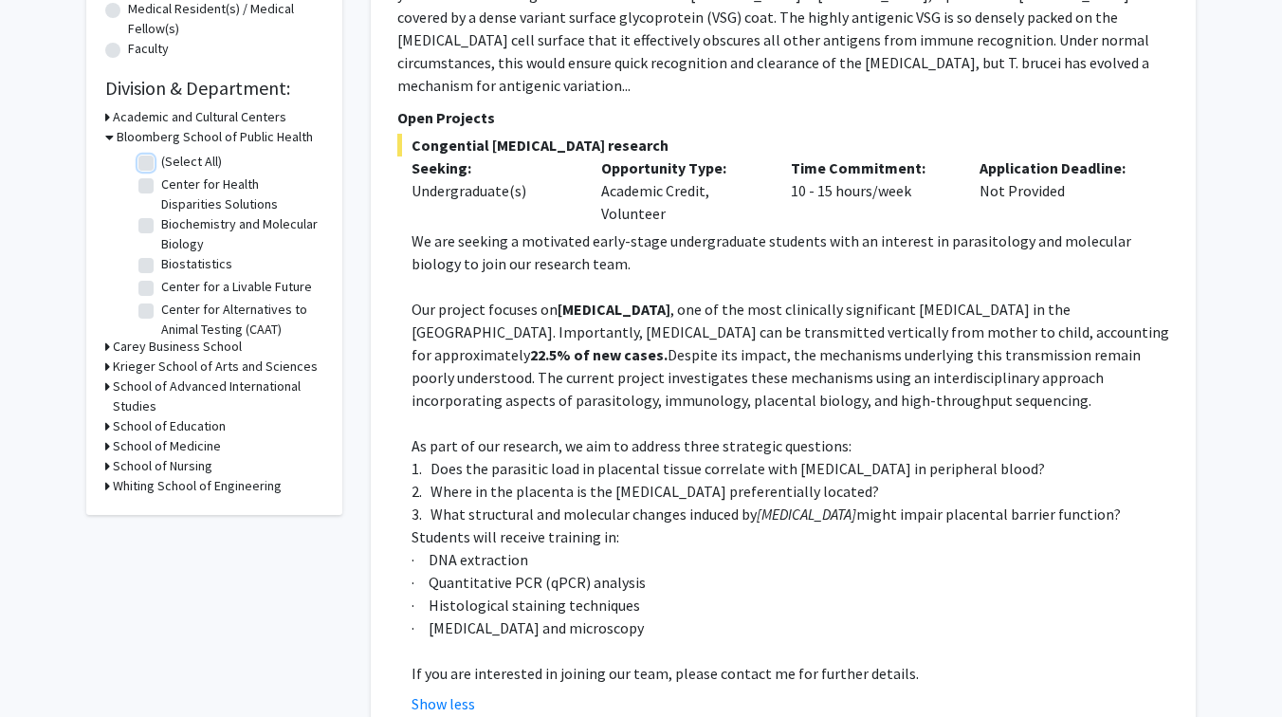
checkbox input "false"
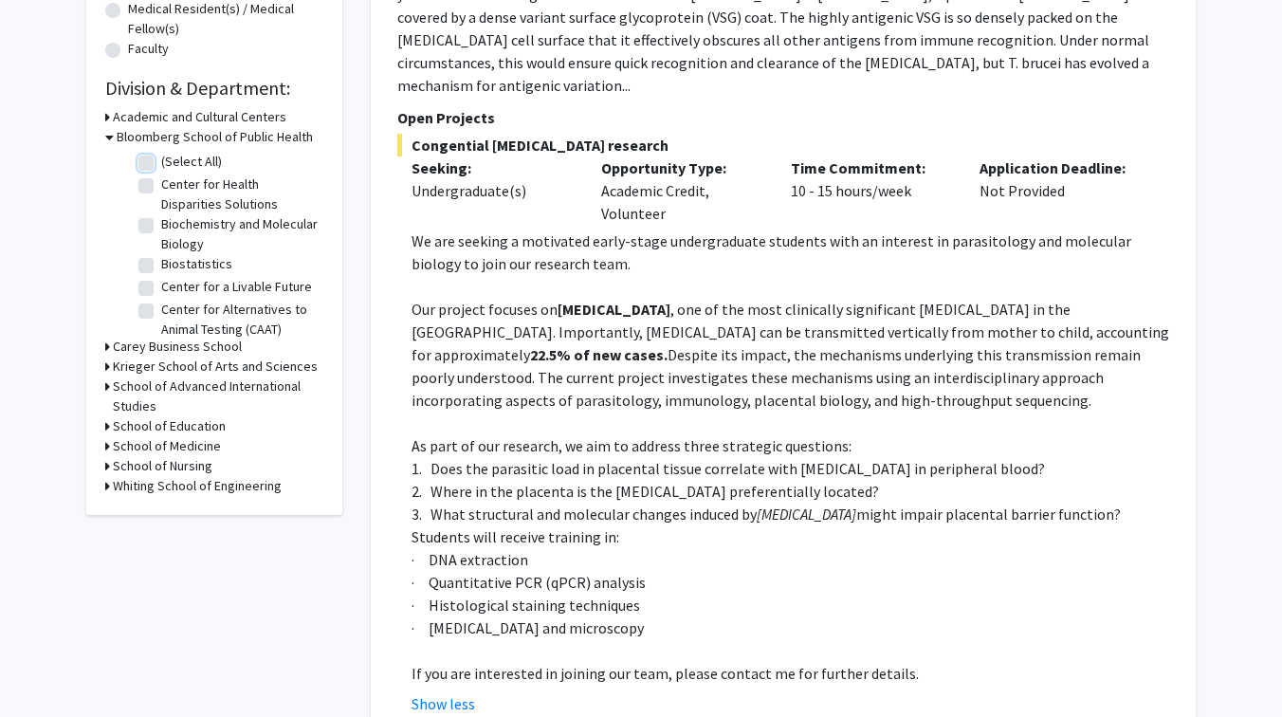
checkbox input "false"
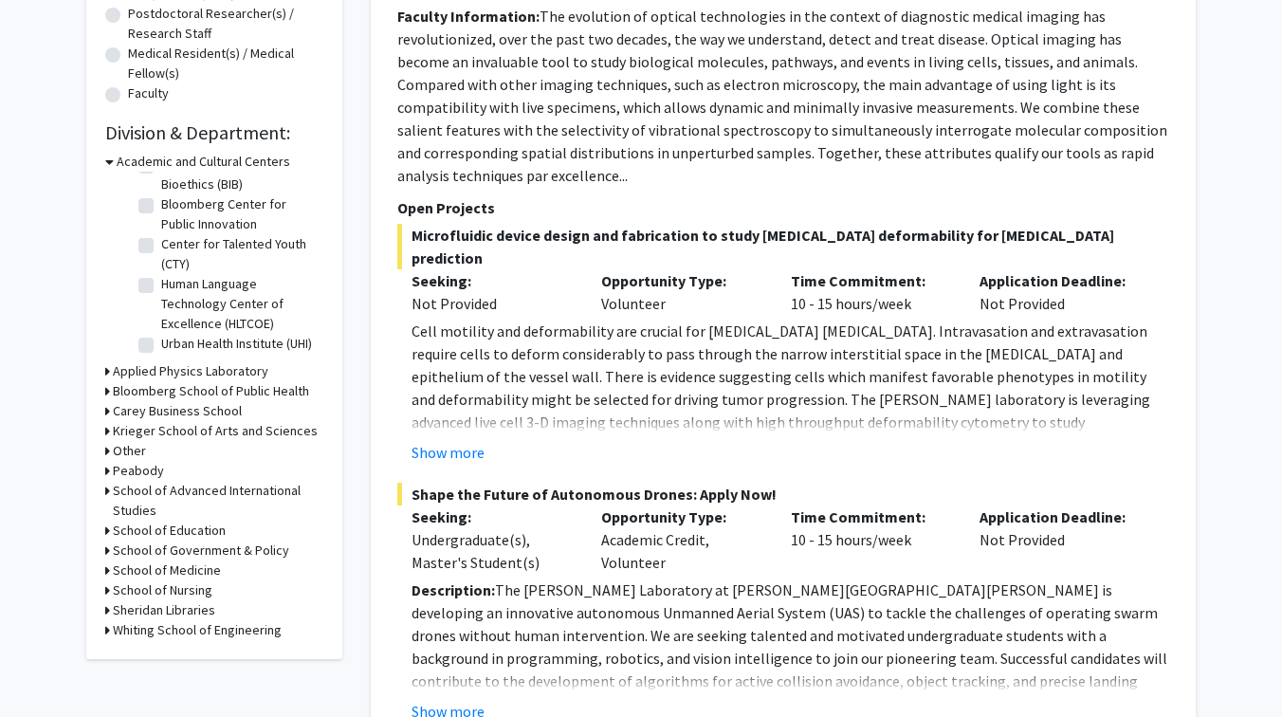
scroll to position [464, 0]
click at [188, 391] on h3 "Bloomberg School of Public Health" at bounding box center [211, 390] width 196 height 20
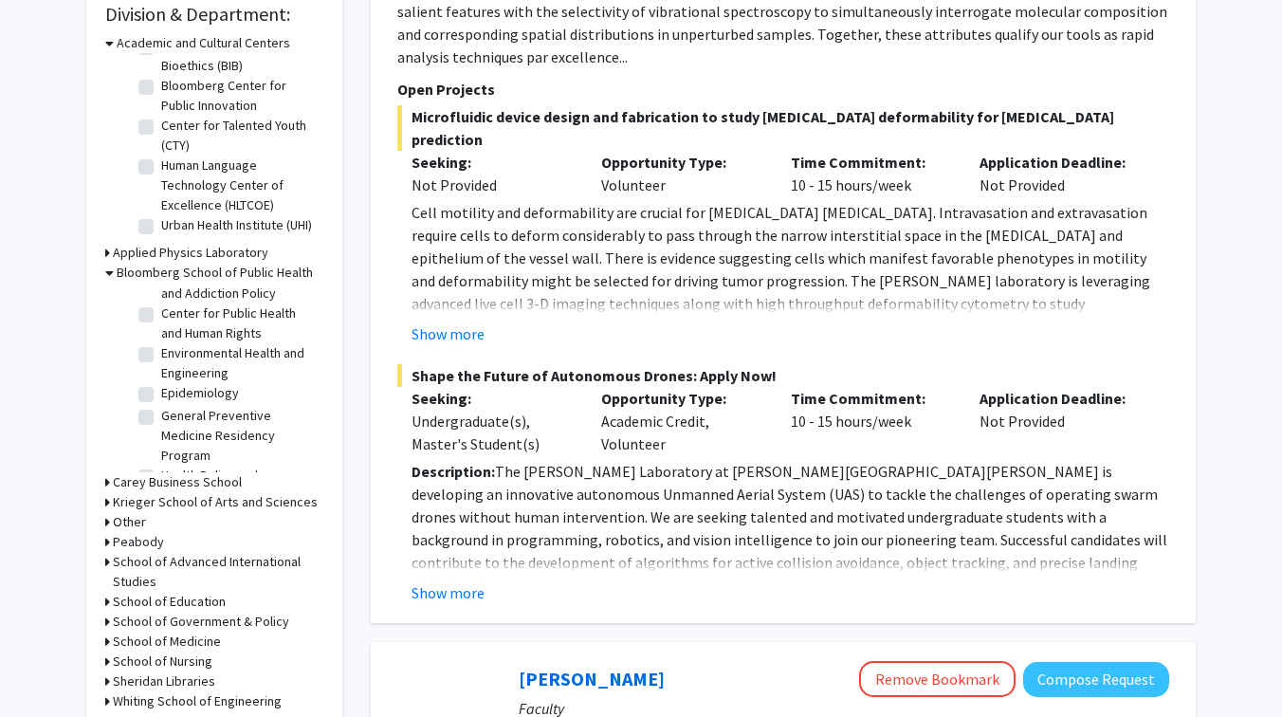
scroll to position [594, 0]
click at [161, 378] on label "Epidemiology" at bounding box center [200, 380] width 78 height 20
click at [161, 378] on input "Epidemiology" at bounding box center [167, 376] width 12 height 12
checkbox input "true"
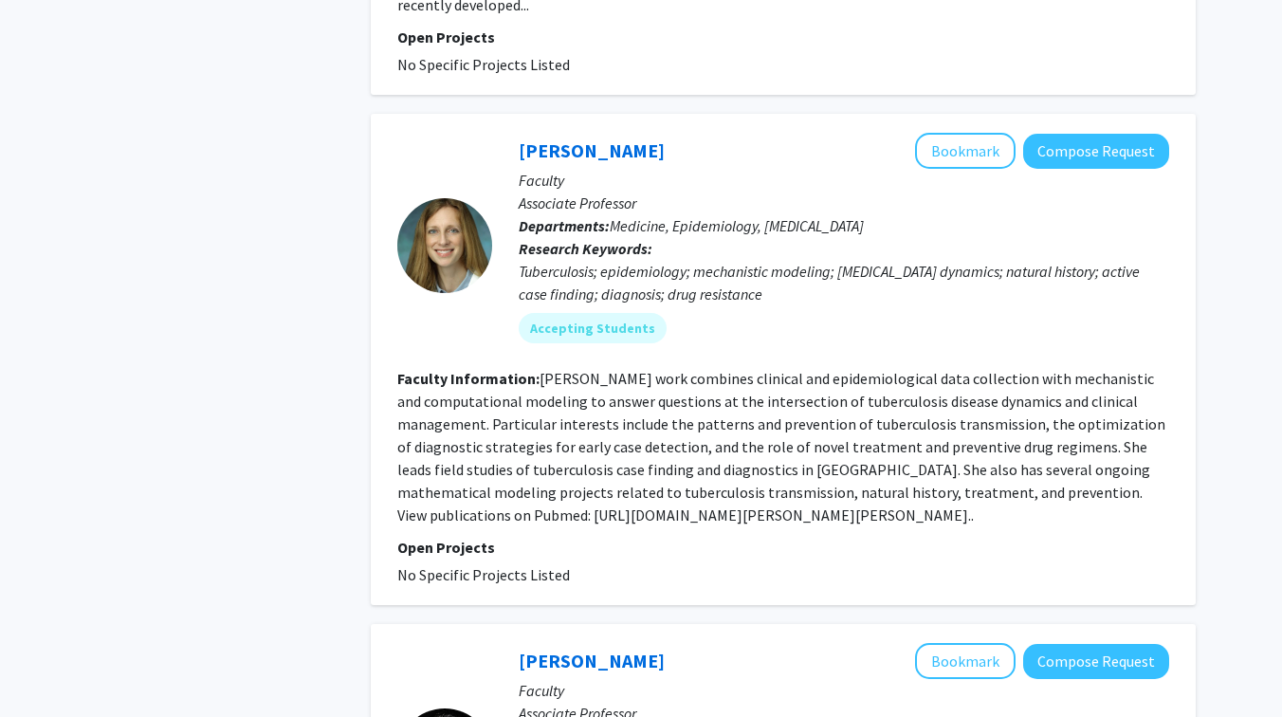
scroll to position [1382, 0]
click at [614, 139] on link "[PERSON_NAME]" at bounding box center [591, 151] width 146 height 24
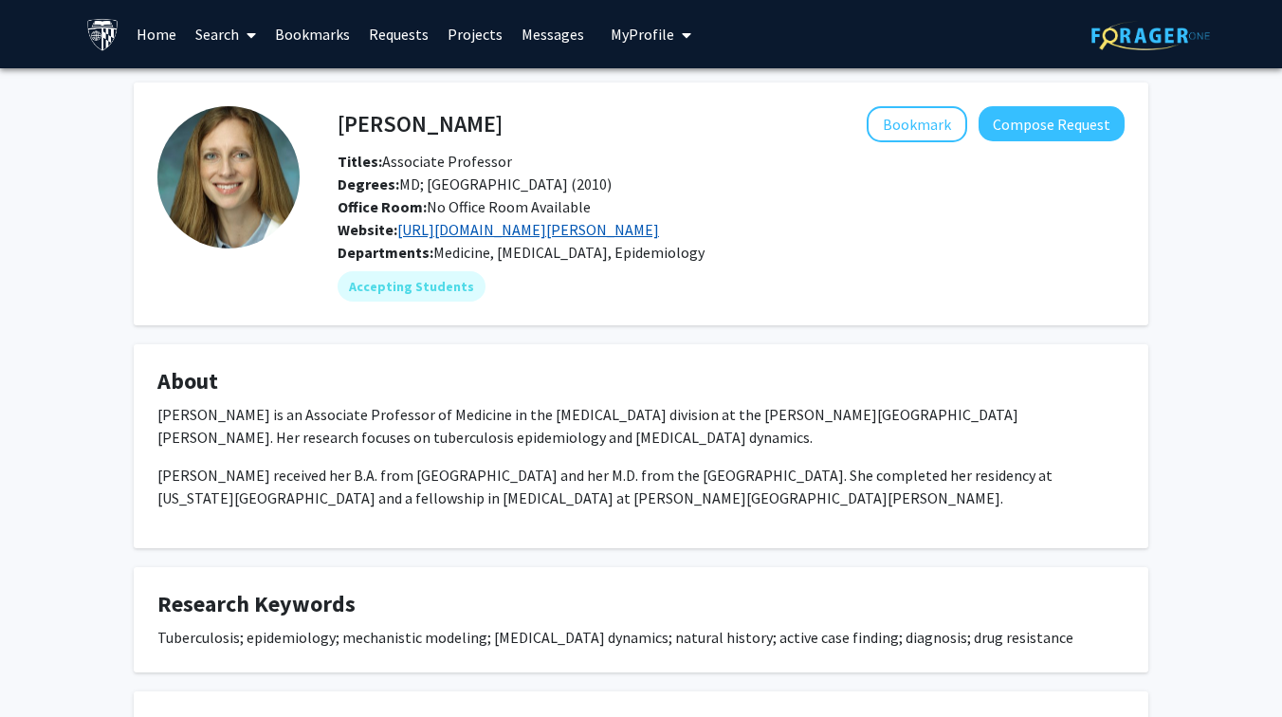
click at [595, 226] on link "[URL][DOMAIN_NAME][PERSON_NAME]" at bounding box center [528, 229] width 262 height 19
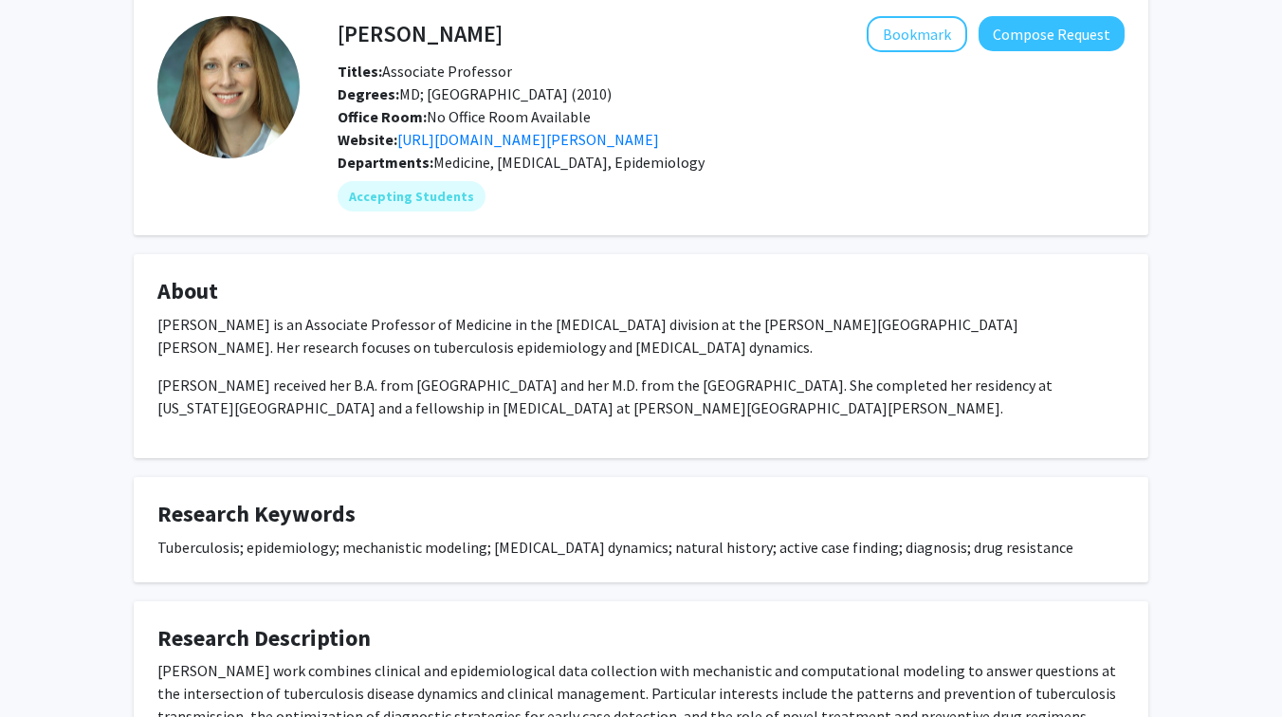
scroll to position [95, 0]
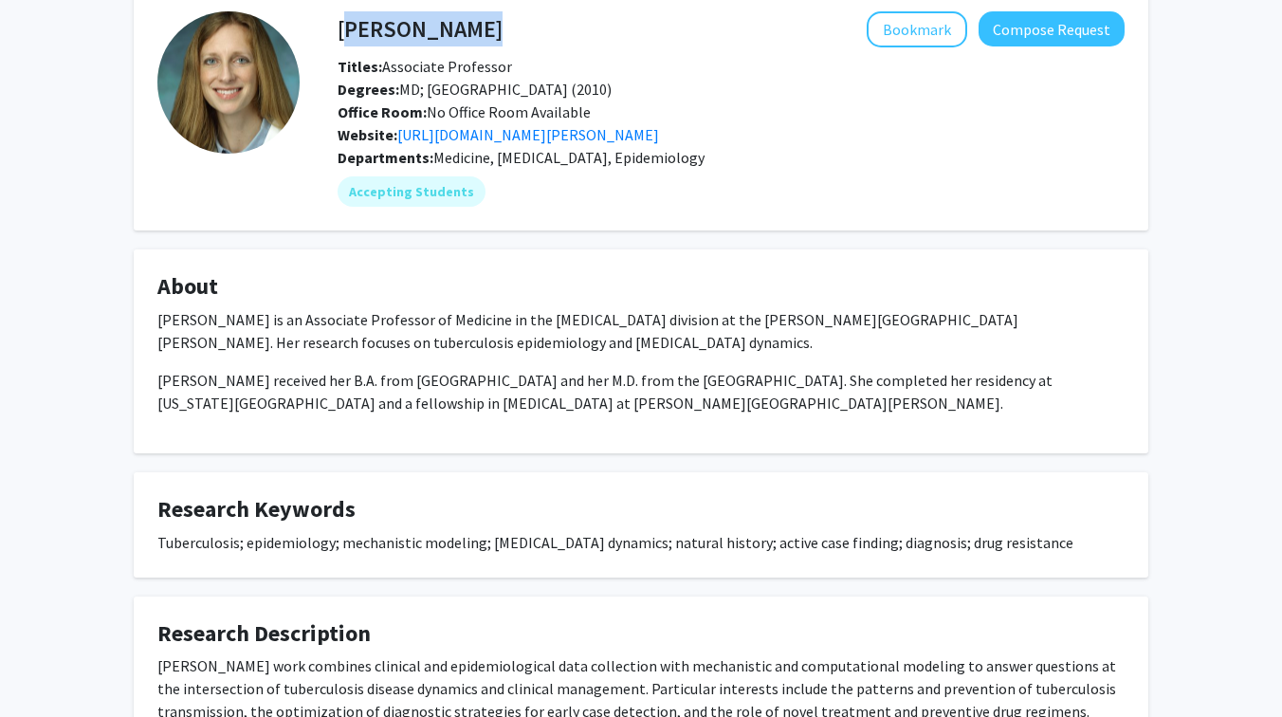
drag, startPoint x: 467, startPoint y: 26, endPoint x: 338, endPoint y: 37, distance: 129.4
click at [339, 37] on div "[PERSON_NAME] Bookmark Compose Request" at bounding box center [730, 29] width 815 height 36
copy h4 "[PERSON_NAME]"
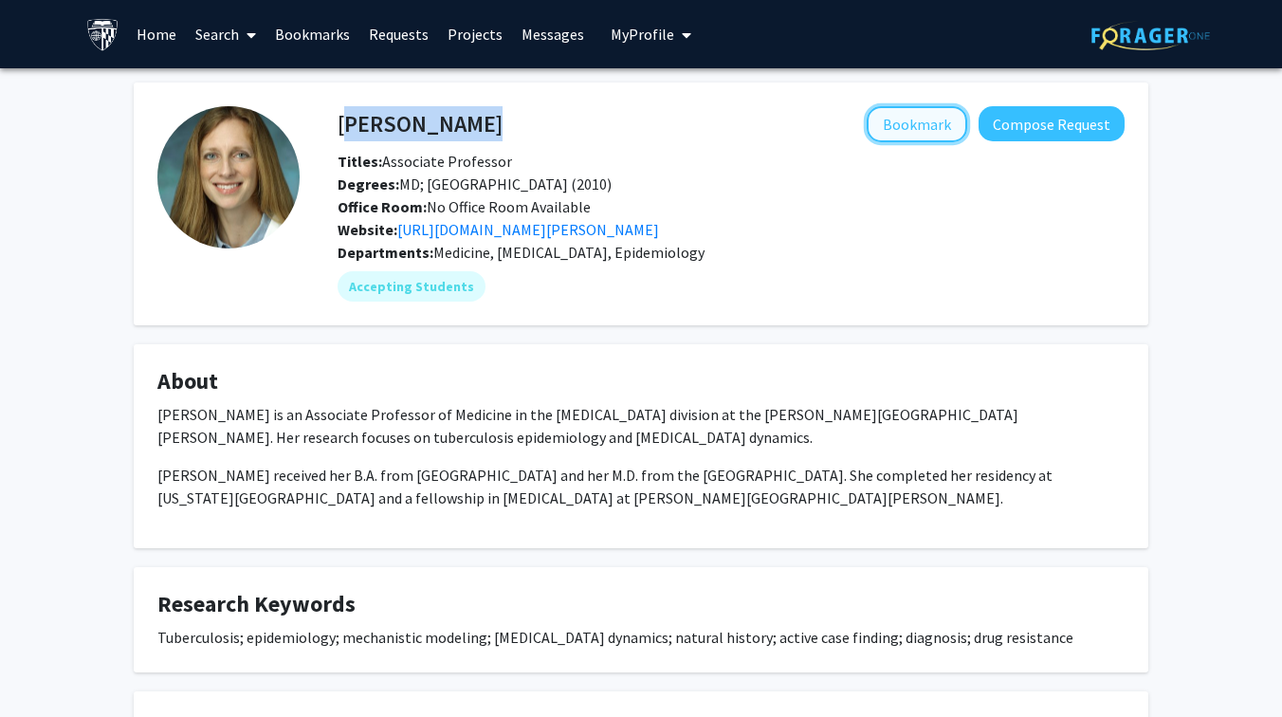
click at [934, 124] on button "Bookmark" at bounding box center [916, 124] width 100 height 36
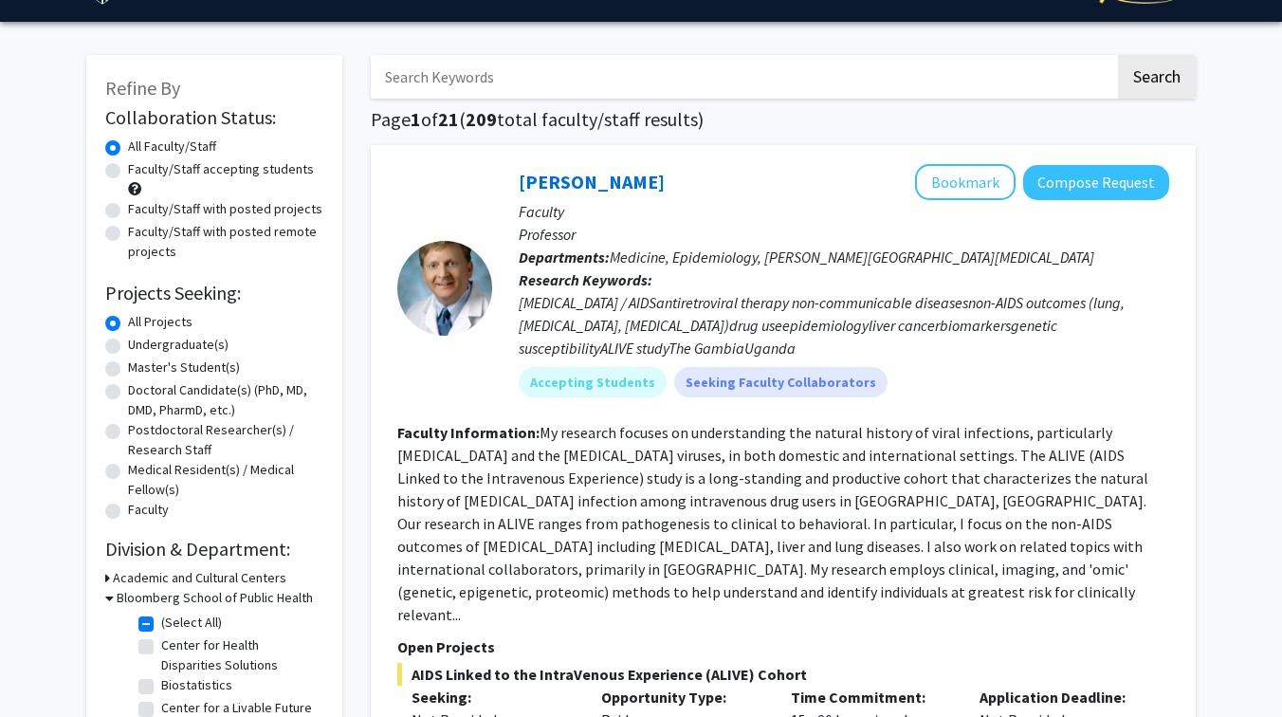
scroll to position [47, 0]
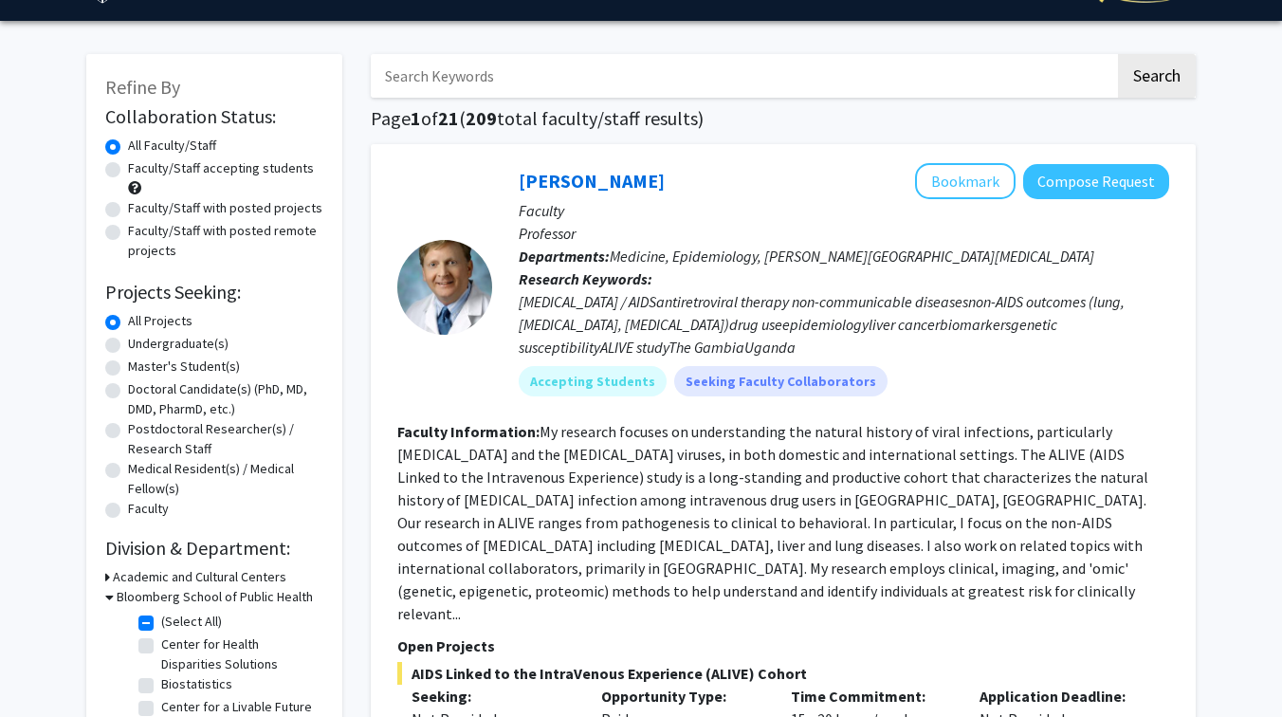
click at [128, 232] on label "Faculty/Staff with posted remote projects" at bounding box center [225, 241] width 195 height 40
click at [128, 232] on input "Faculty/Staff with posted remote projects" at bounding box center [134, 227] width 12 height 12
radio input "true"
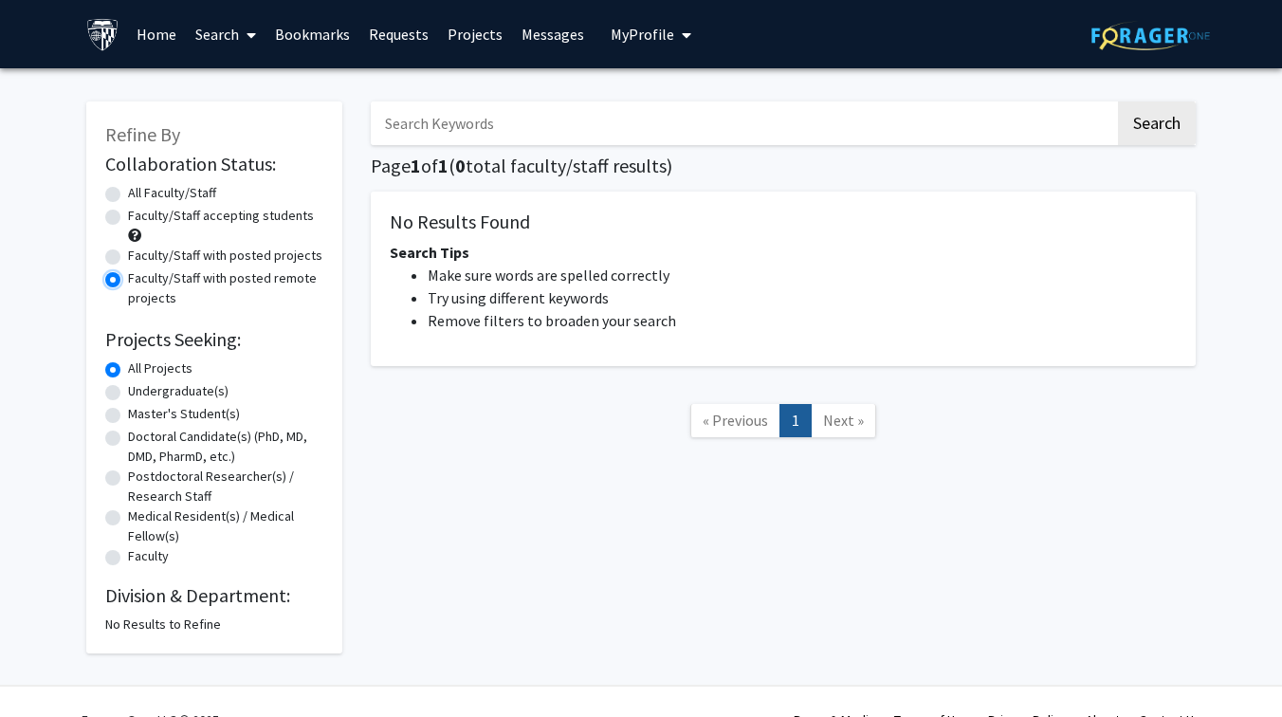
scroll to position [36, 0]
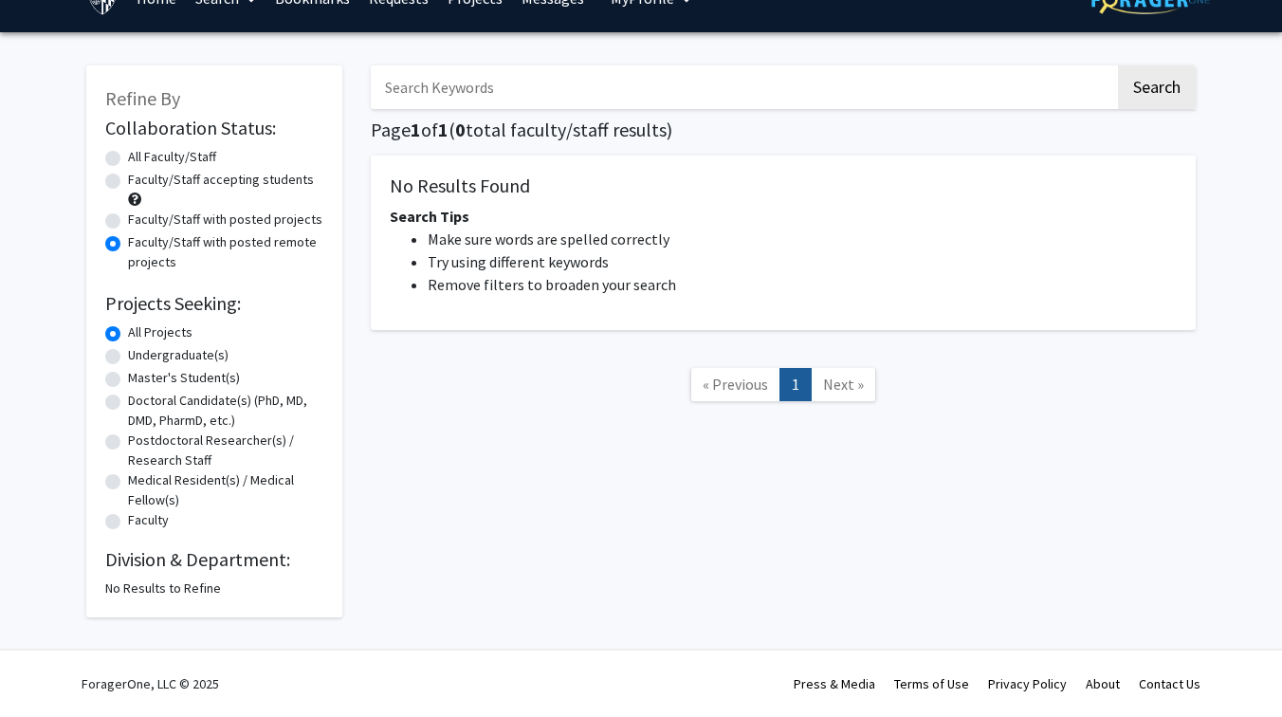
click at [128, 158] on label "All Faculty/Staff" at bounding box center [172, 157] width 88 height 20
click at [128, 158] on input "All Faculty/Staff" at bounding box center [134, 153] width 12 height 12
radio input "true"
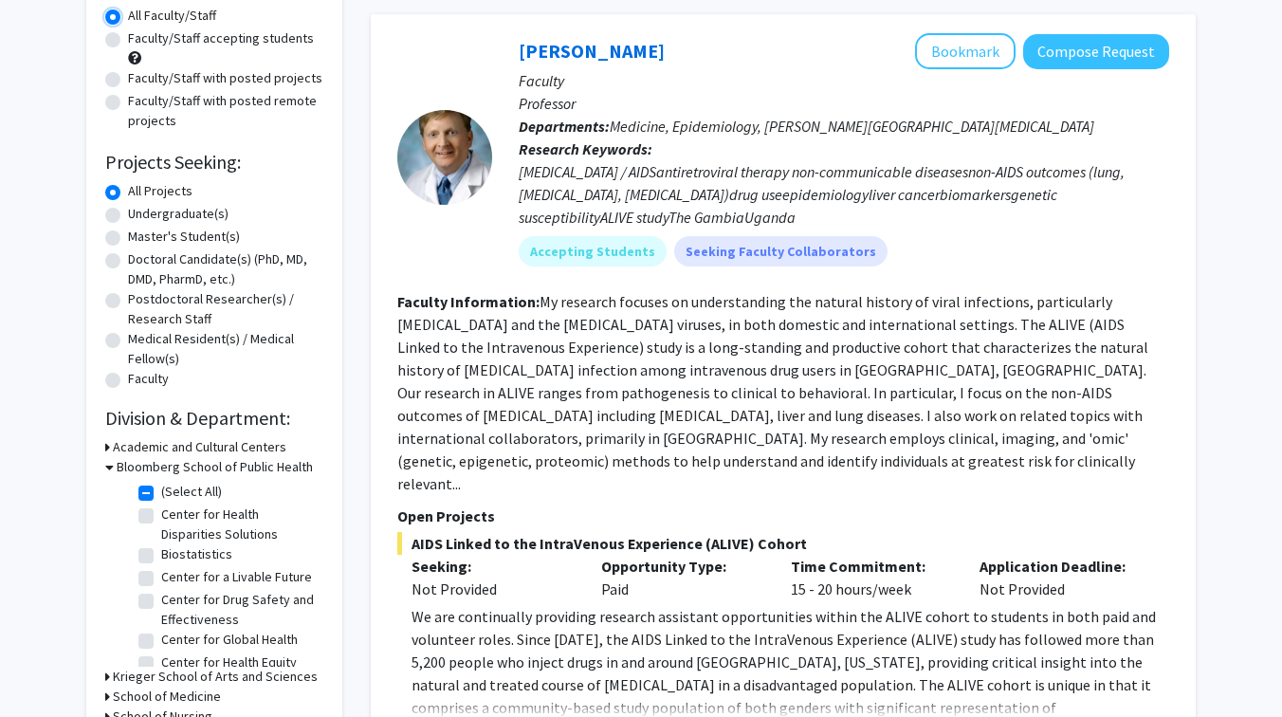
scroll to position [297, 0]
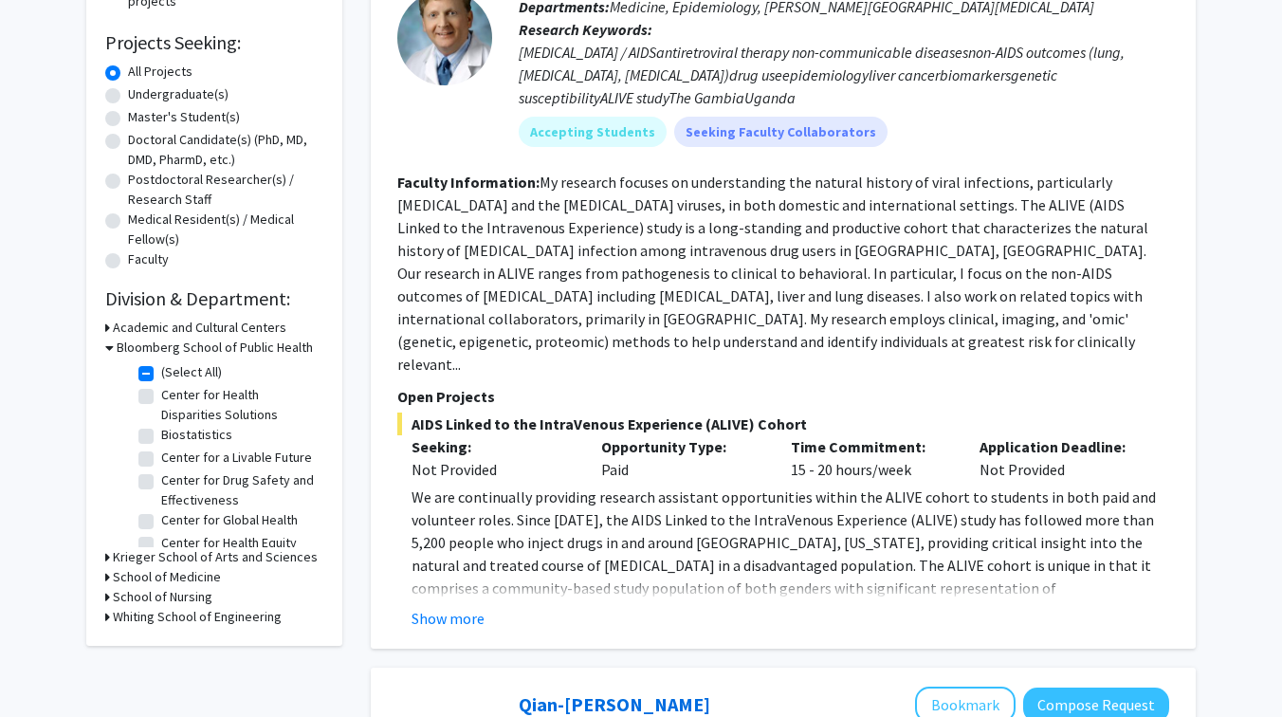
click at [161, 371] on label "(Select All)" at bounding box center [191, 372] width 61 height 20
click at [161, 371] on input "(Select All)" at bounding box center [167, 368] width 12 height 12
checkbox input "false"
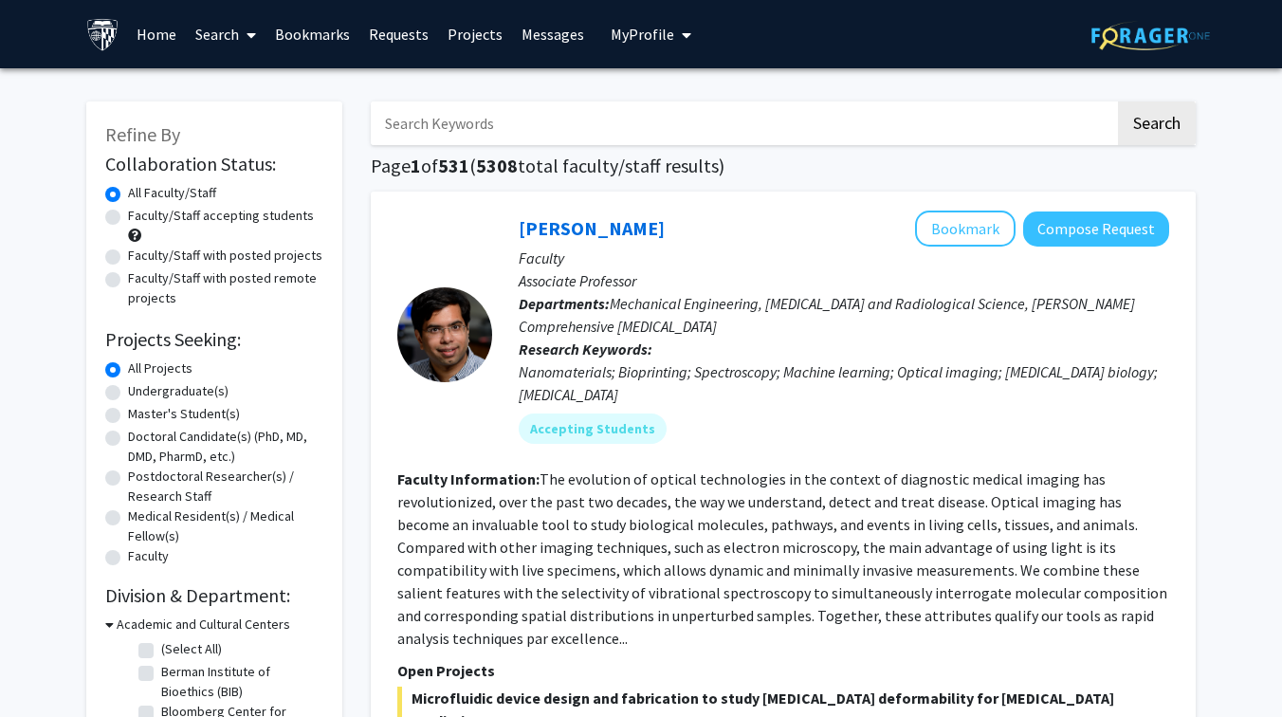
click at [128, 219] on label "Faculty/Staff accepting students" at bounding box center [221, 216] width 186 height 20
click at [128, 218] on input "Faculty/Staff accepting students" at bounding box center [134, 212] width 12 height 12
radio input "true"
click at [128, 256] on label "Faculty/Staff with posted projects" at bounding box center [225, 255] width 194 height 20
click at [128, 256] on input "Faculty/Staff with posted projects" at bounding box center [134, 251] width 12 height 12
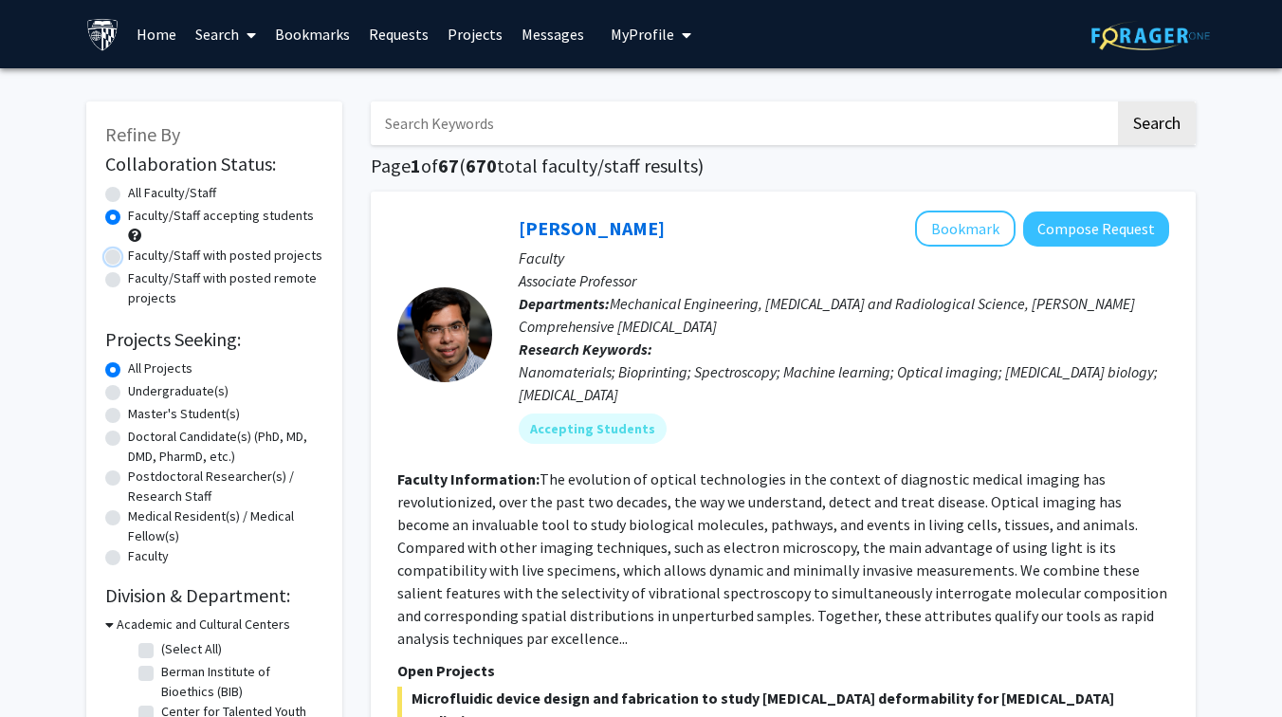
radio input "true"
click at [122, 289] on div "Faculty/Staff with posted remote projects" at bounding box center [214, 288] width 218 height 40
click at [128, 282] on label "Faculty/Staff with posted remote projects" at bounding box center [225, 288] width 195 height 40
click at [128, 281] on input "Faculty/Staff with posted remote projects" at bounding box center [134, 274] width 12 height 12
radio input "true"
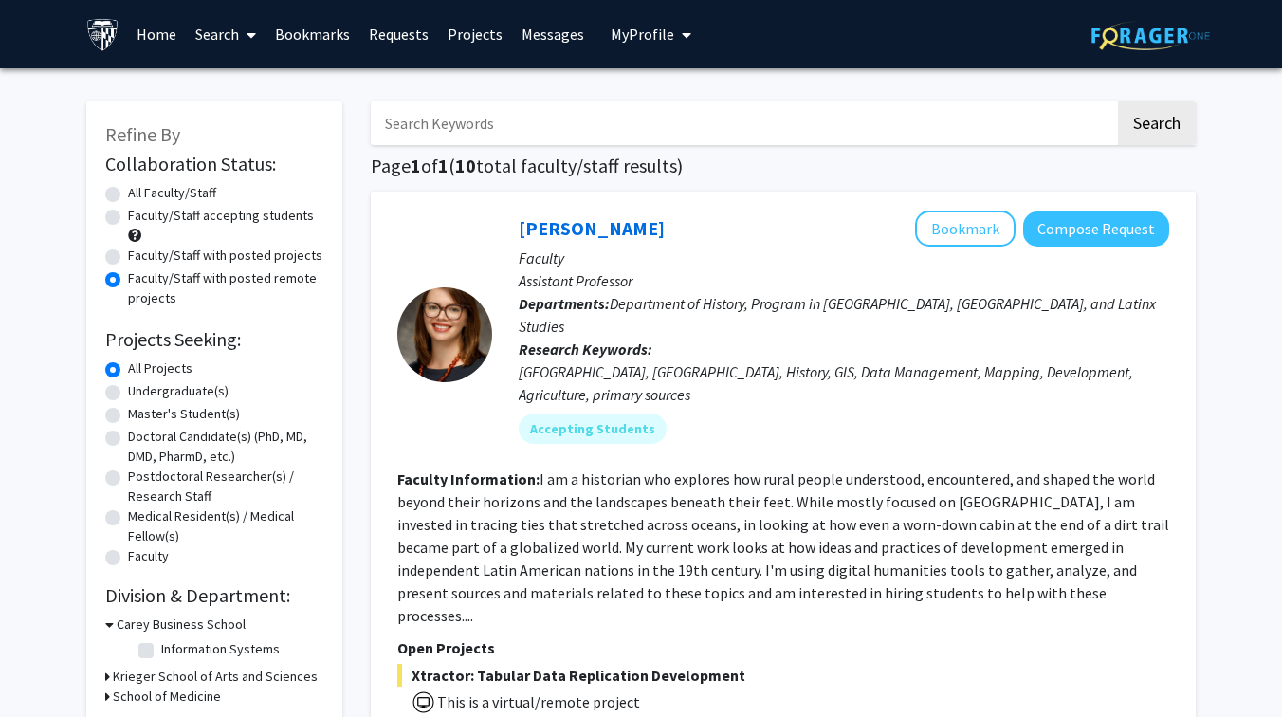
click at [211, 394] on label "Undergraduate(s)" at bounding box center [178, 391] width 100 height 20
click at [140, 393] on input "Undergraduate(s)" at bounding box center [134, 387] width 12 height 12
radio input "true"
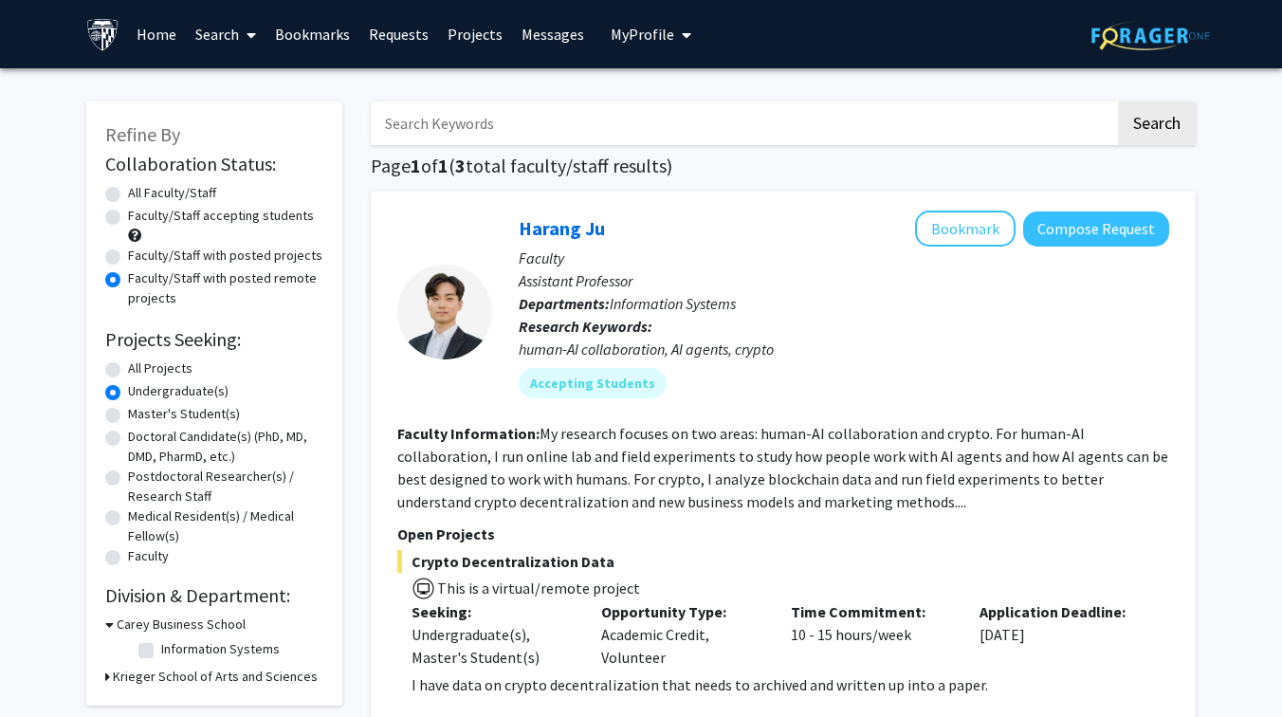
click at [580, 133] on input "Search Keywords" at bounding box center [743, 123] width 744 height 44
type input "[PERSON_NAME]"
click at [1118, 101] on button "Search" at bounding box center [1157, 123] width 78 height 44
radio input "true"
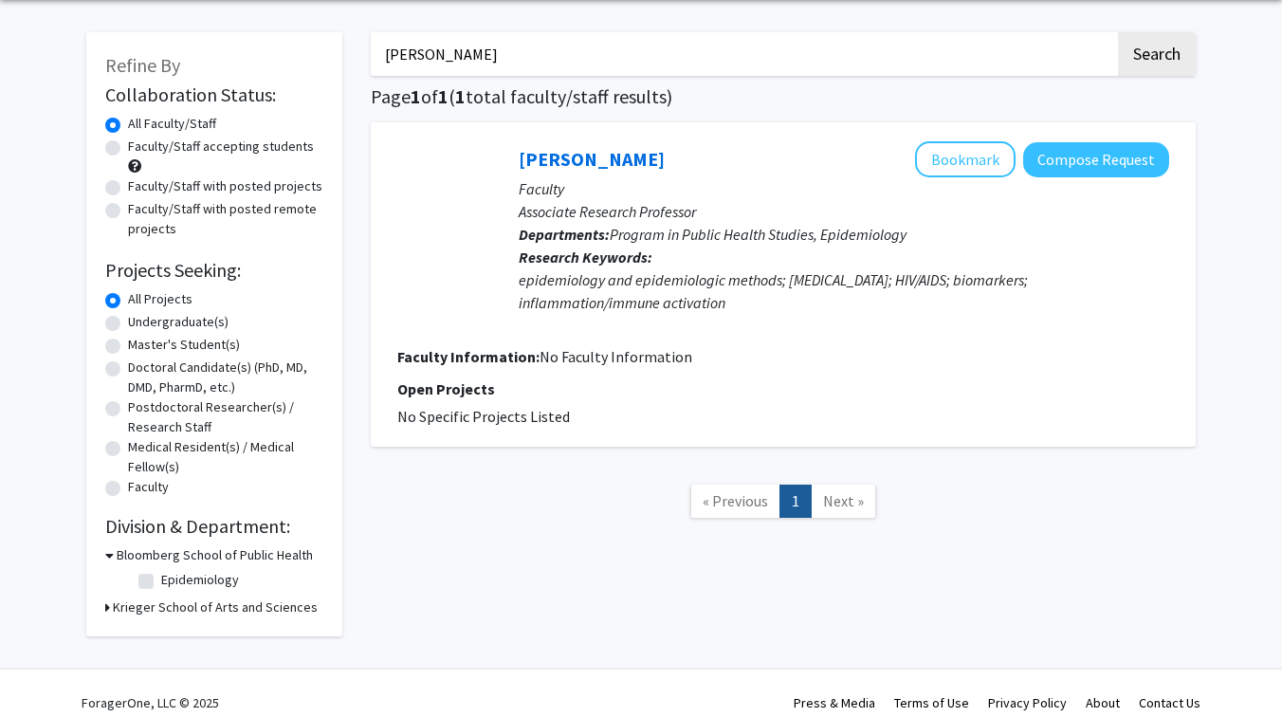
scroll to position [88, 0]
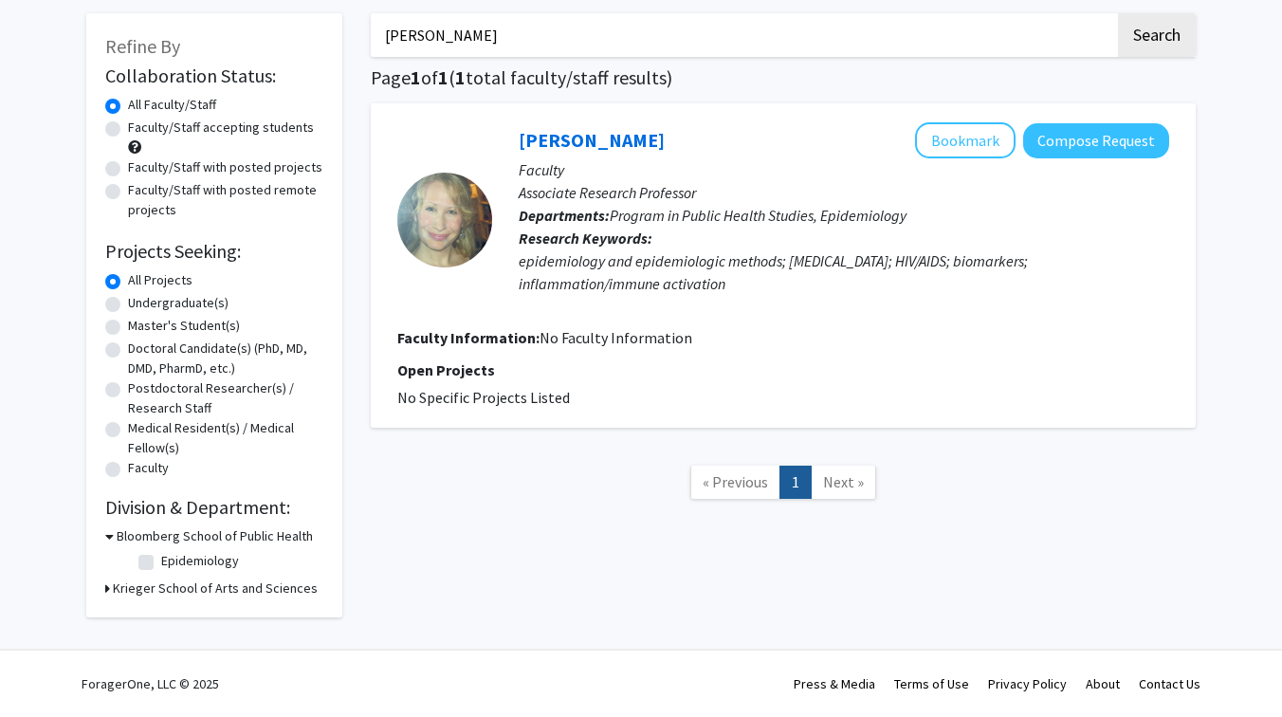
radio input "false"
radio input "true"
radio input "false"
radio input "true"
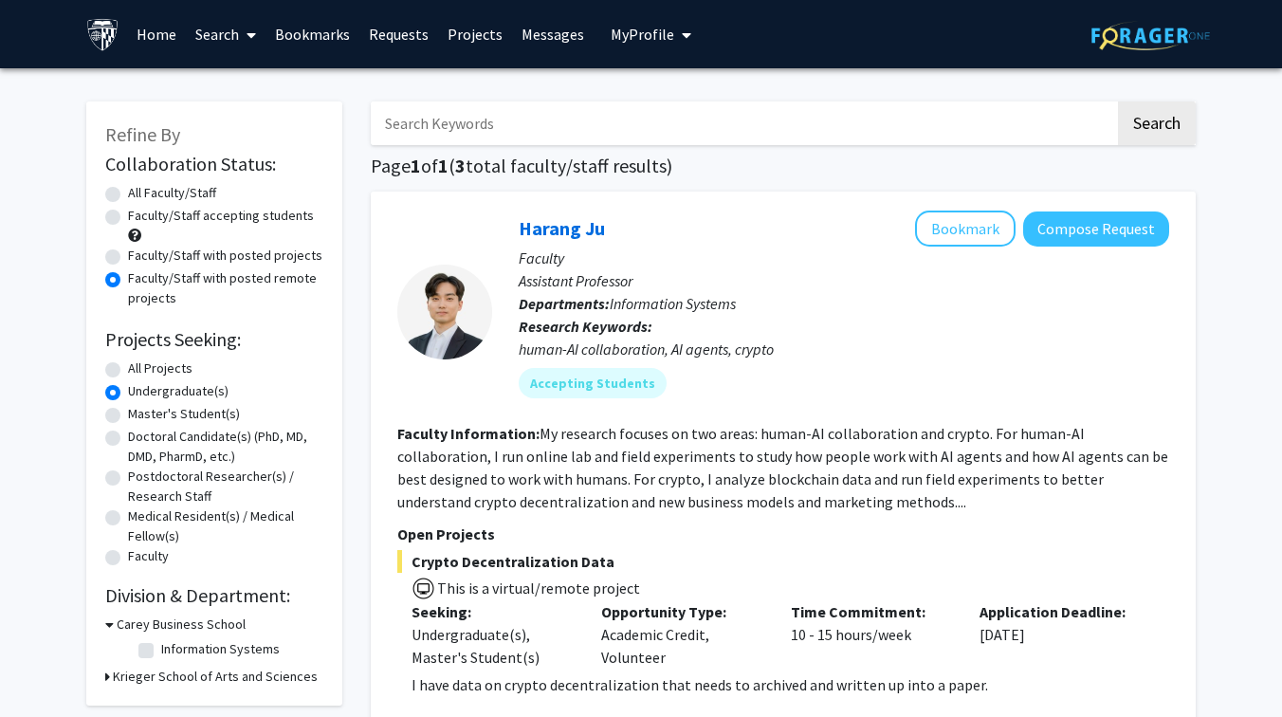
radio input "true"
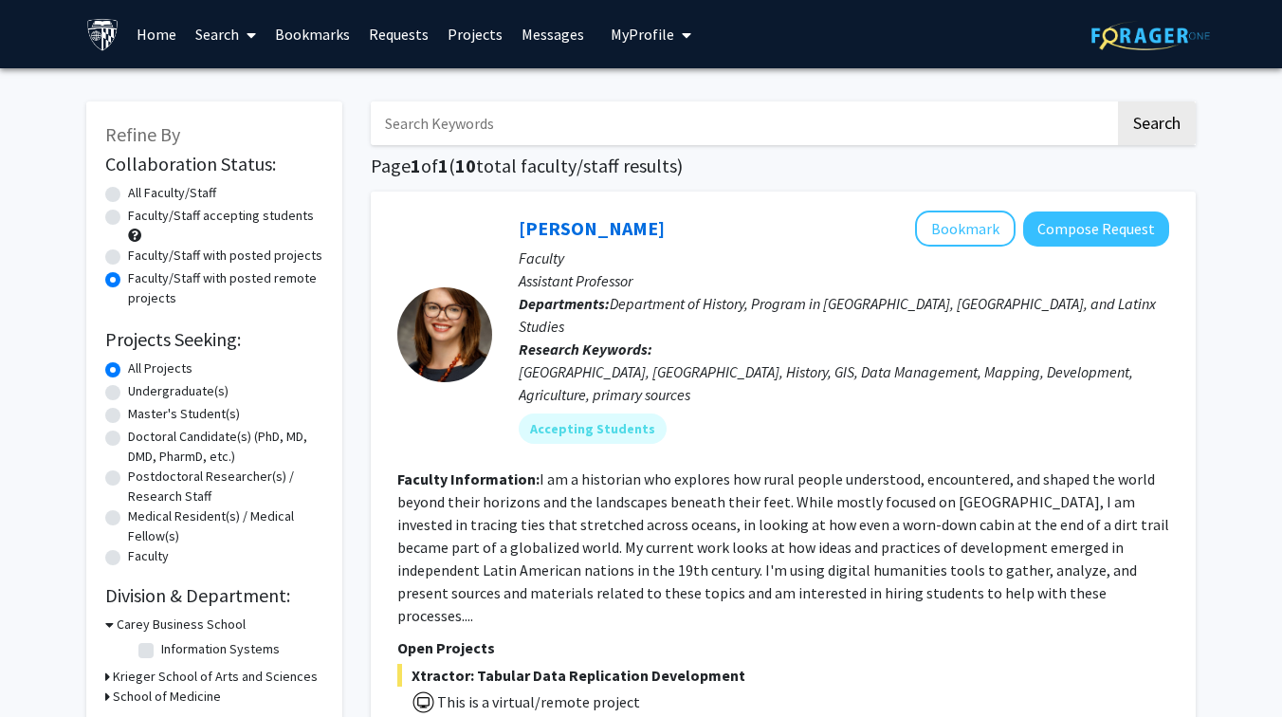
radio input "true"
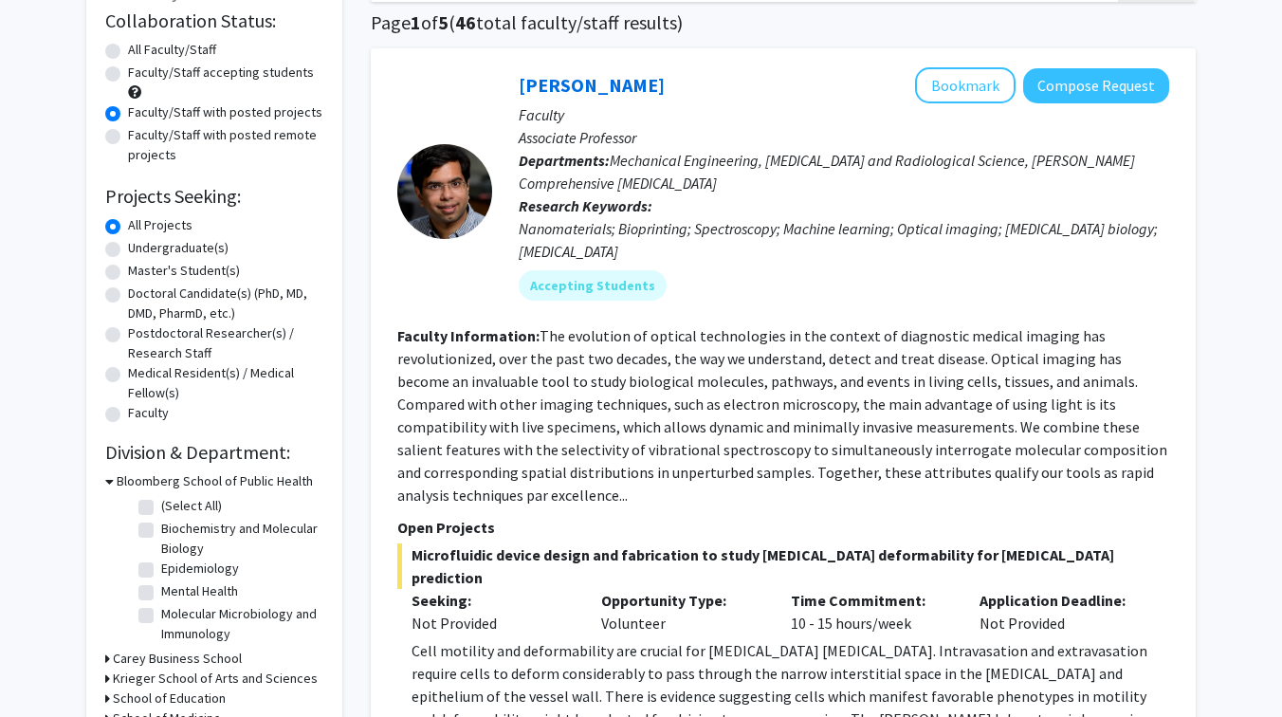
scroll to position [132, 0]
